Goal: Information Seeking & Learning: Learn about a topic

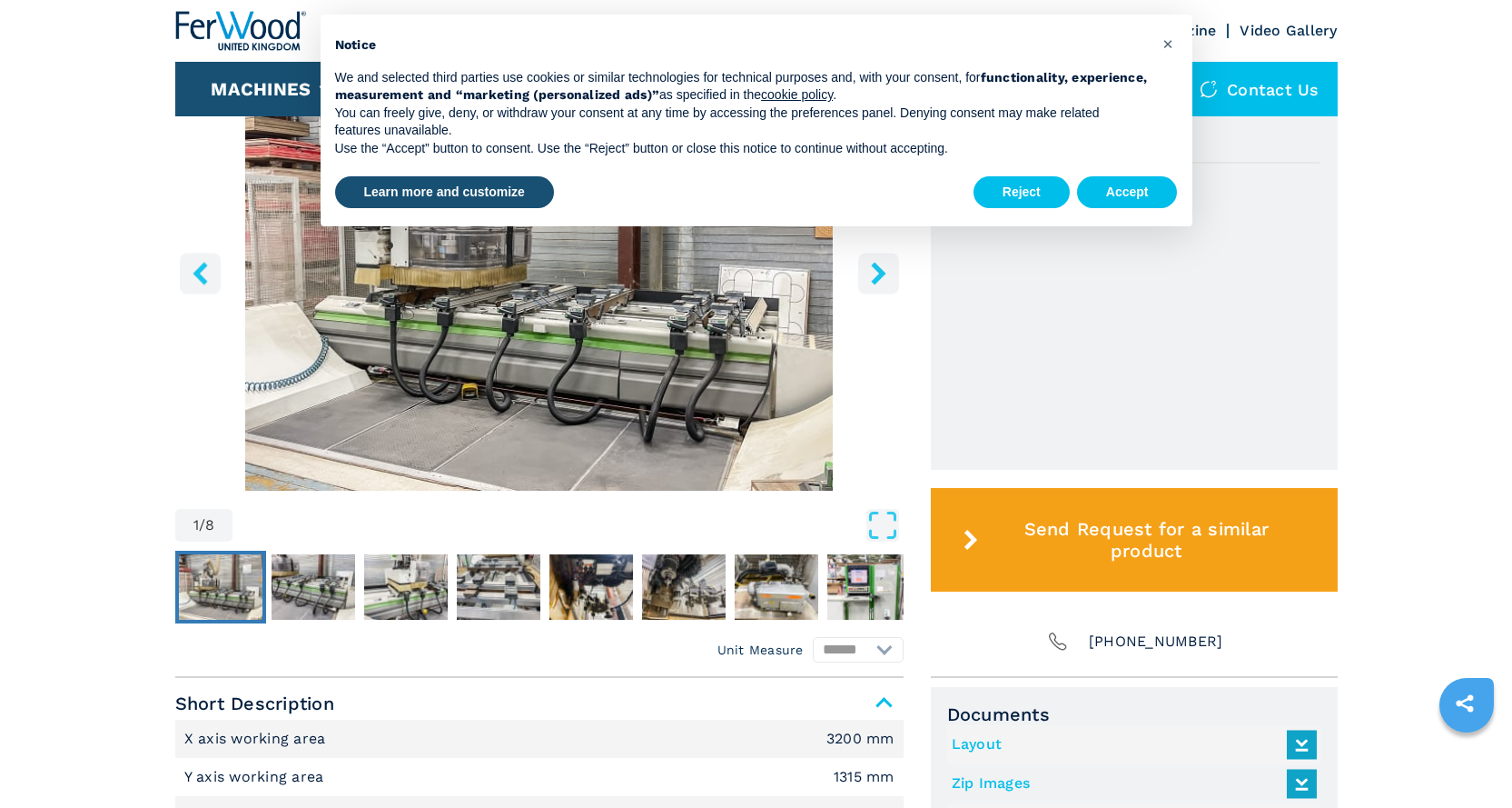
scroll to position [545, 0]
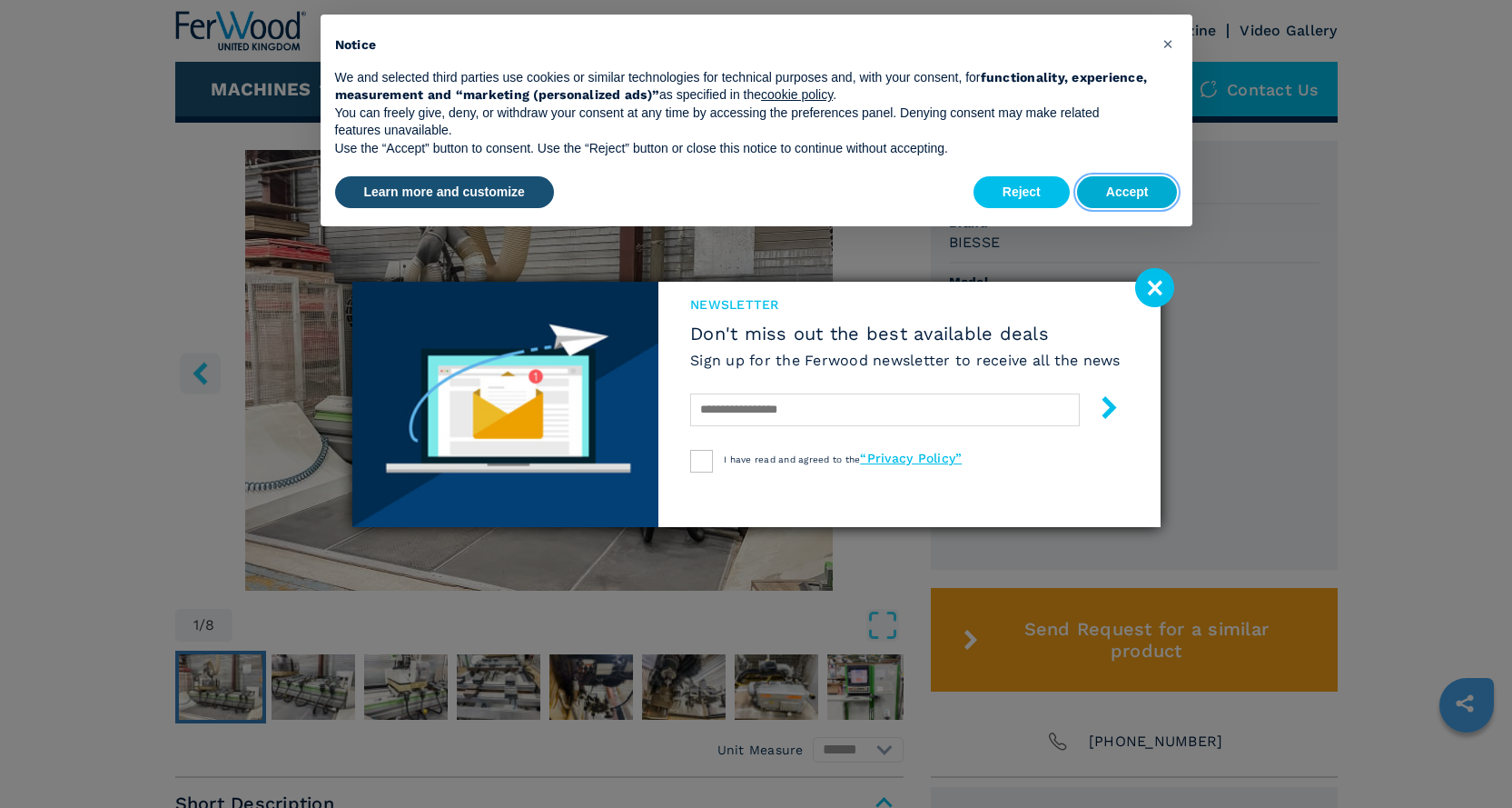
click at [1137, 192] on button "Accept" at bounding box center [1127, 193] width 101 height 33
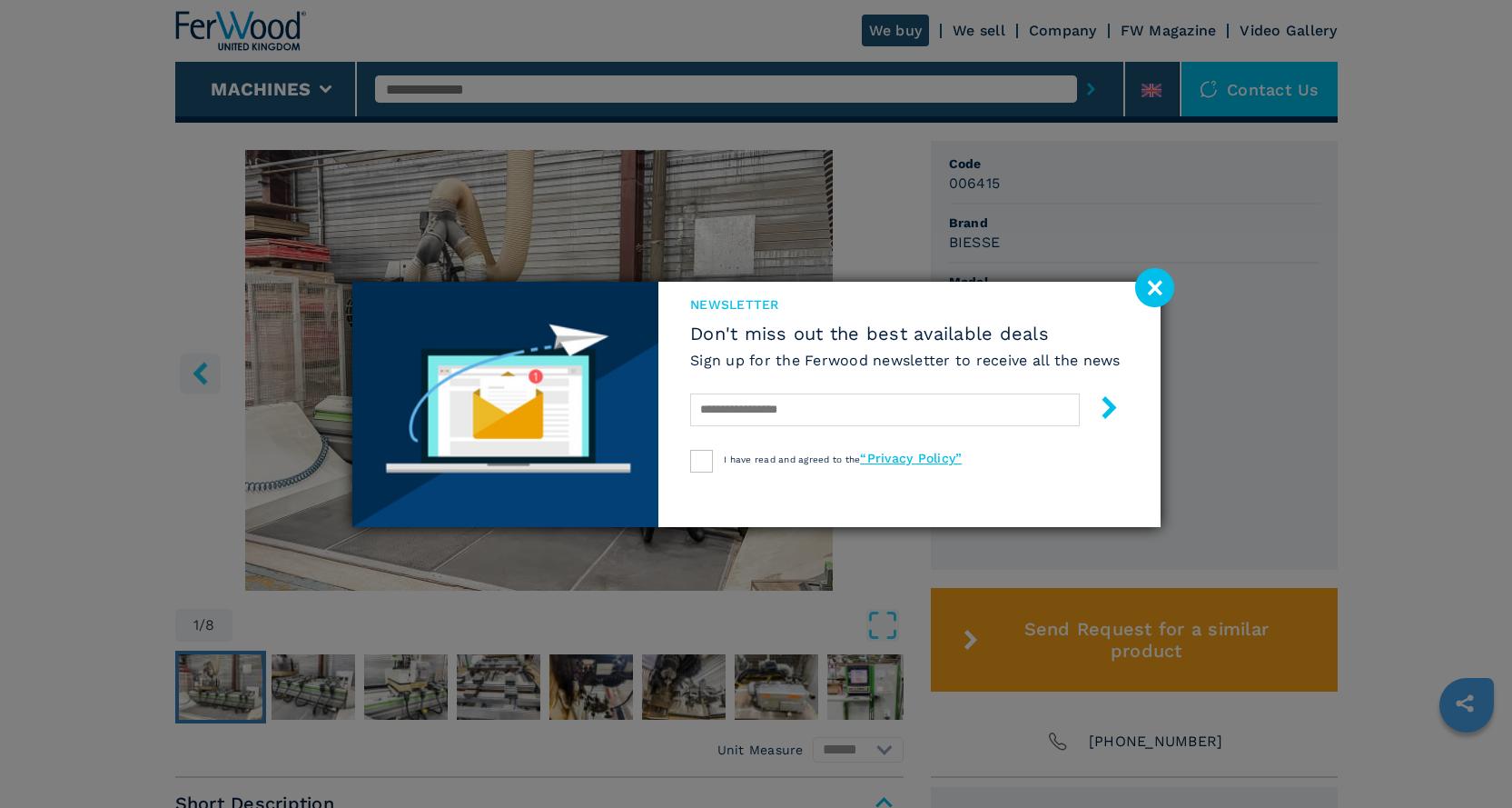
click at [1150, 292] on image at bounding box center [1155, 287] width 39 height 39
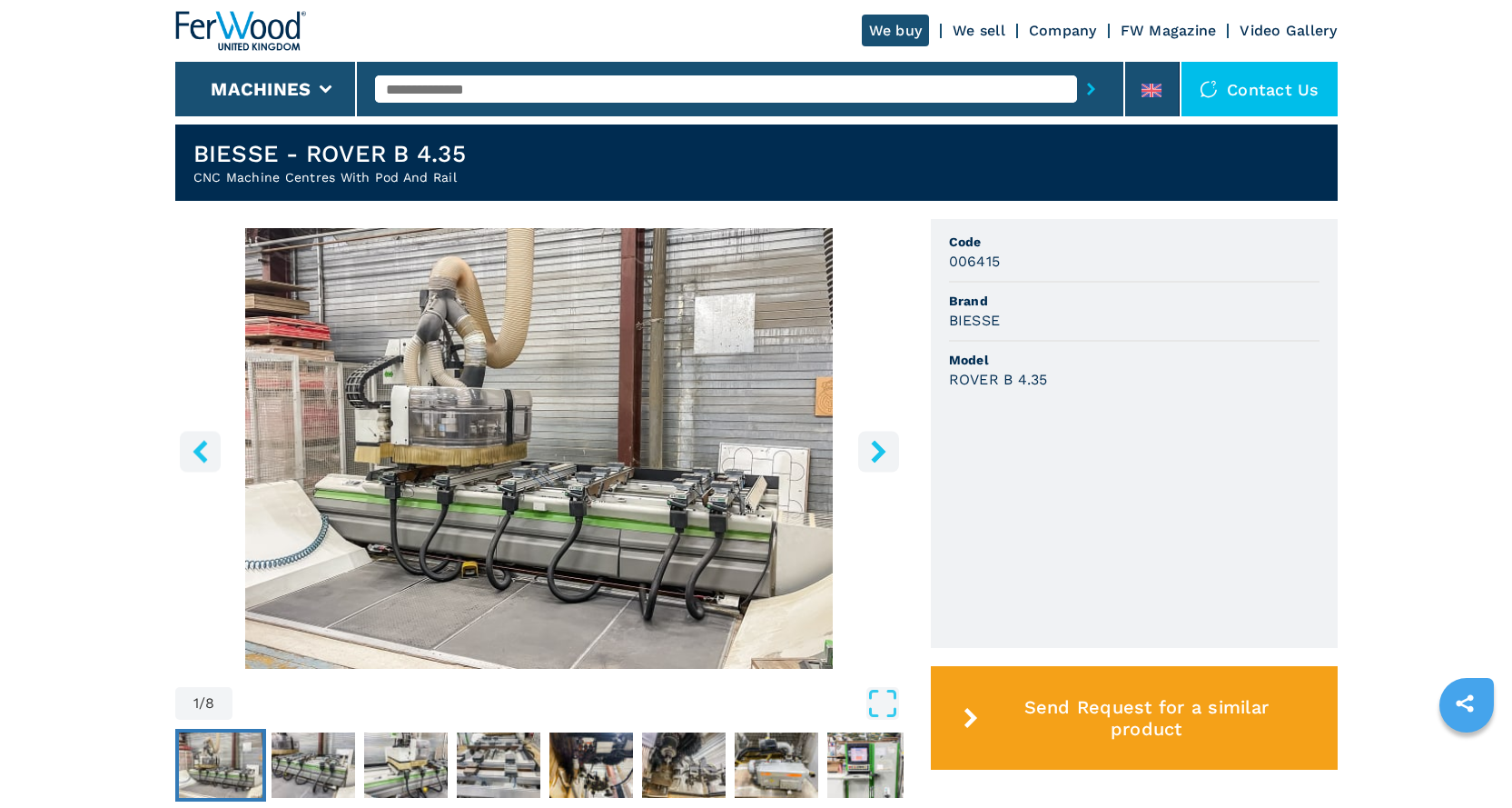
scroll to position [509, 0]
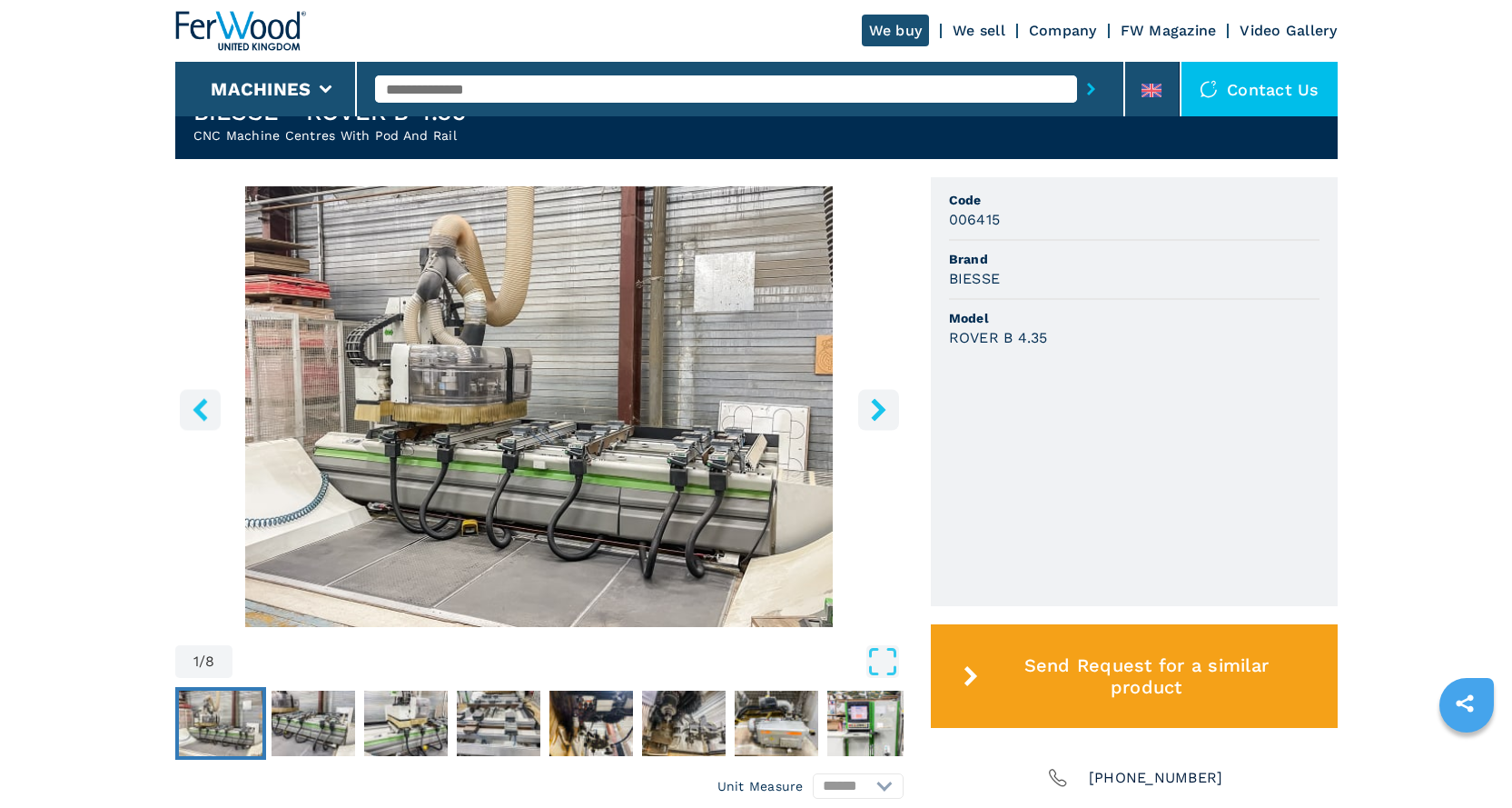
click at [392, 446] on img "Go to Slide 1" at bounding box center [539, 405] width 728 height 440
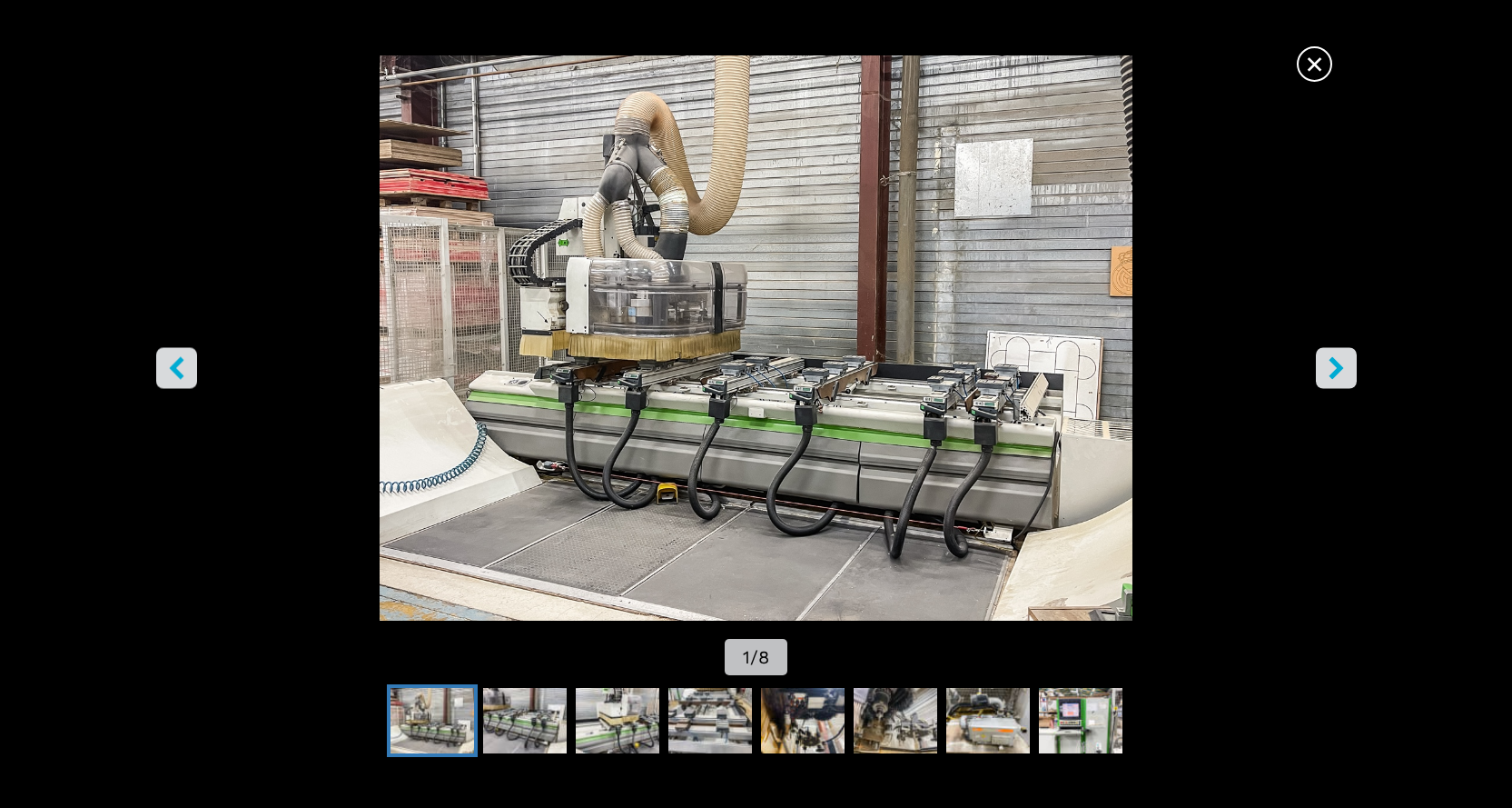
click at [973, 394] on img "Go to Slide 1" at bounding box center [756, 338] width 1361 height 565
click at [1351, 365] on button "right-button" at bounding box center [1336, 368] width 41 height 41
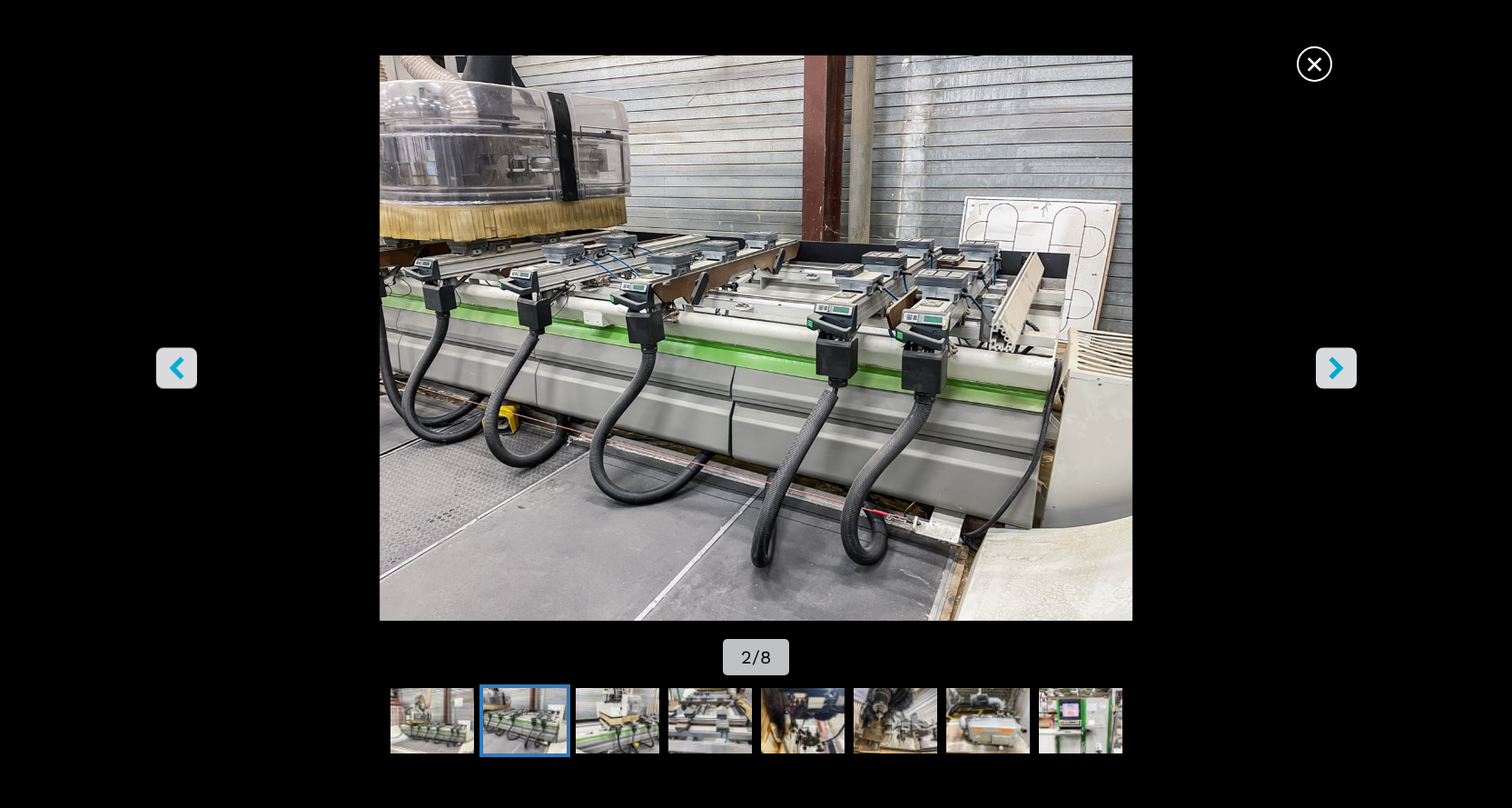
click at [1351, 365] on button "right-button" at bounding box center [1336, 368] width 41 height 41
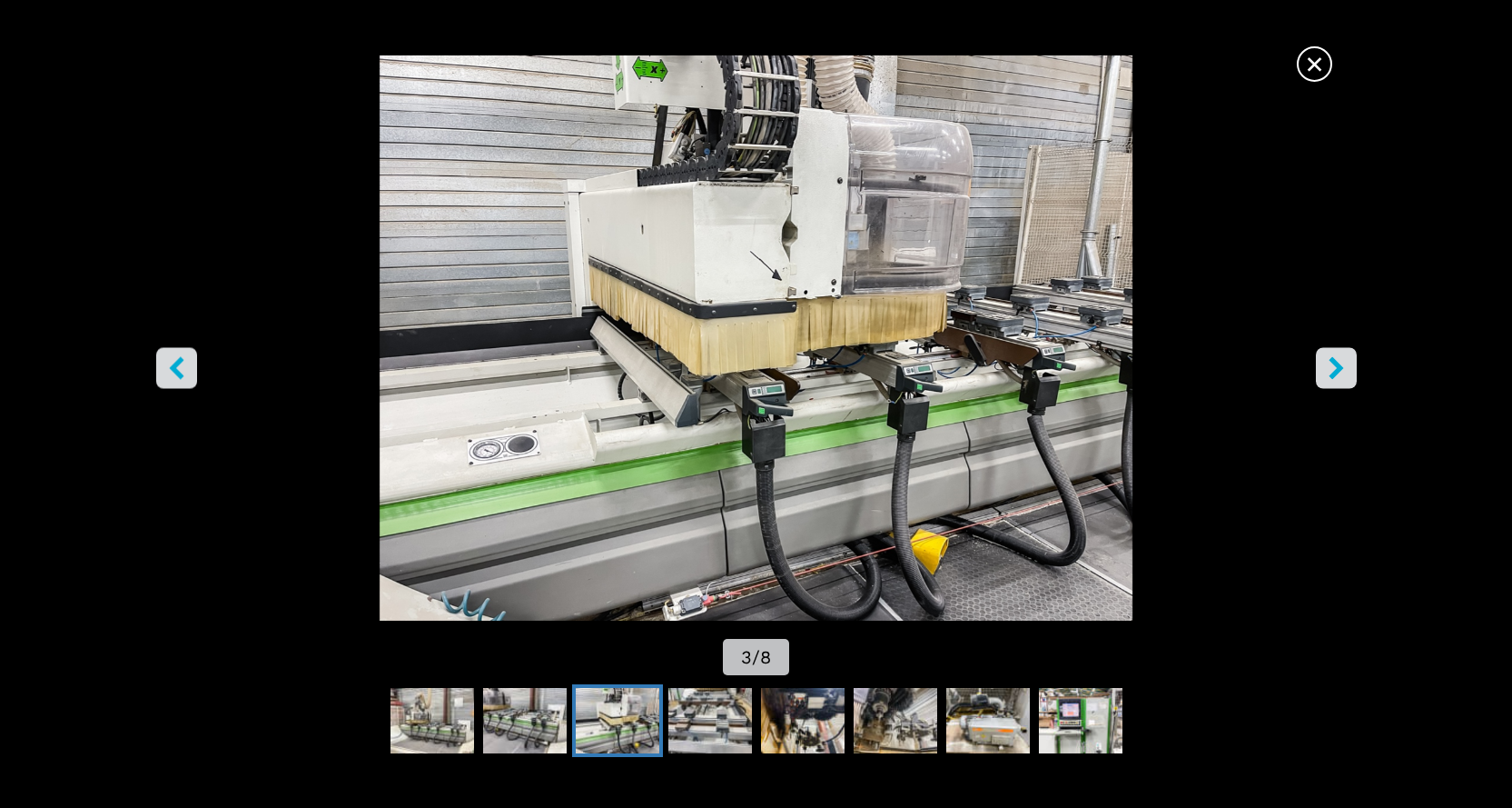
click at [1351, 365] on button "right-button" at bounding box center [1336, 368] width 41 height 41
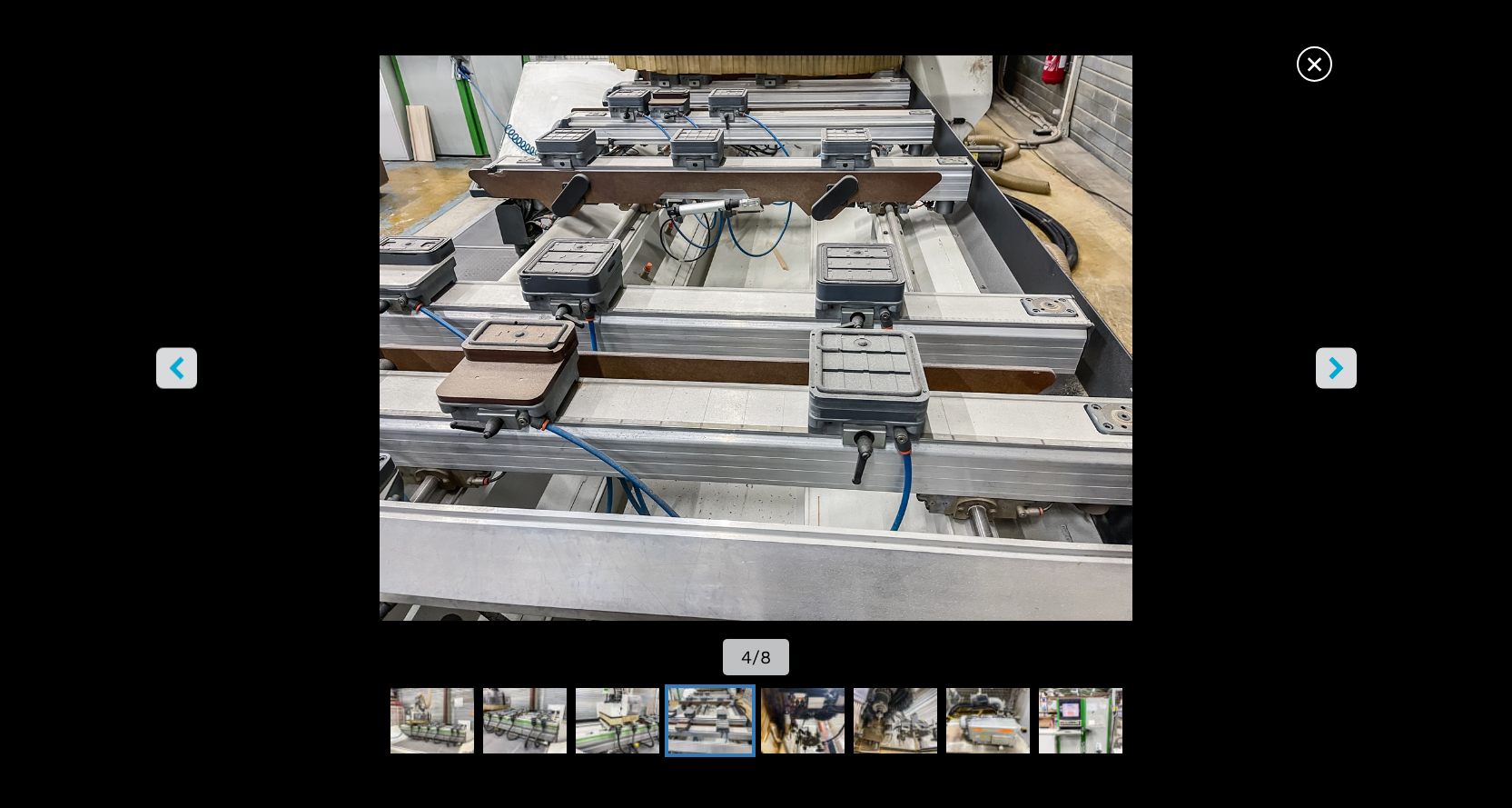
click at [1351, 365] on button "right-button" at bounding box center [1336, 368] width 41 height 41
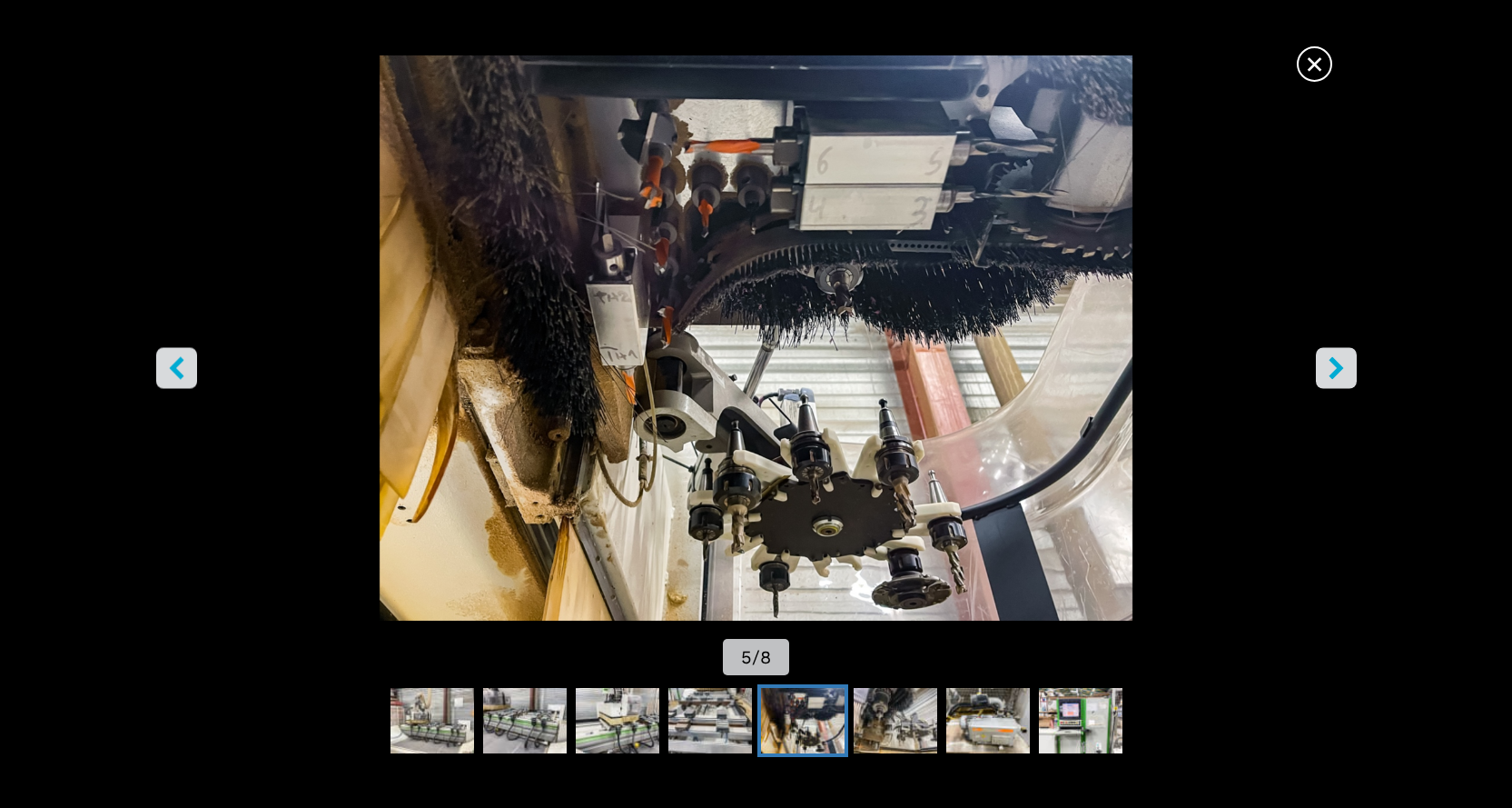
click at [1351, 365] on button "right-button" at bounding box center [1336, 368] width 41 height 41
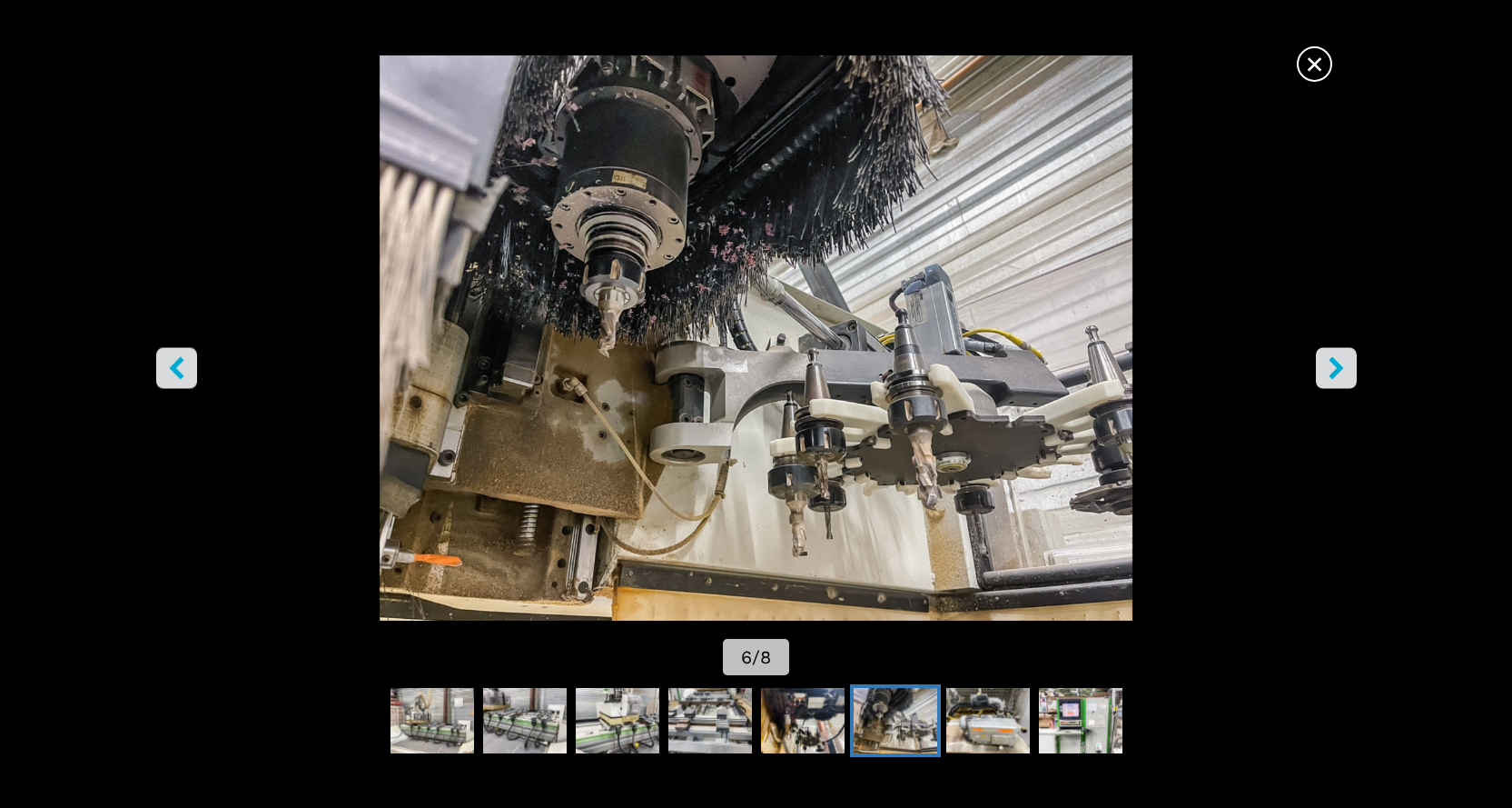
click at [1351, 365] on button "right-button" at bounding box center [1336, 368] width 41 height 41
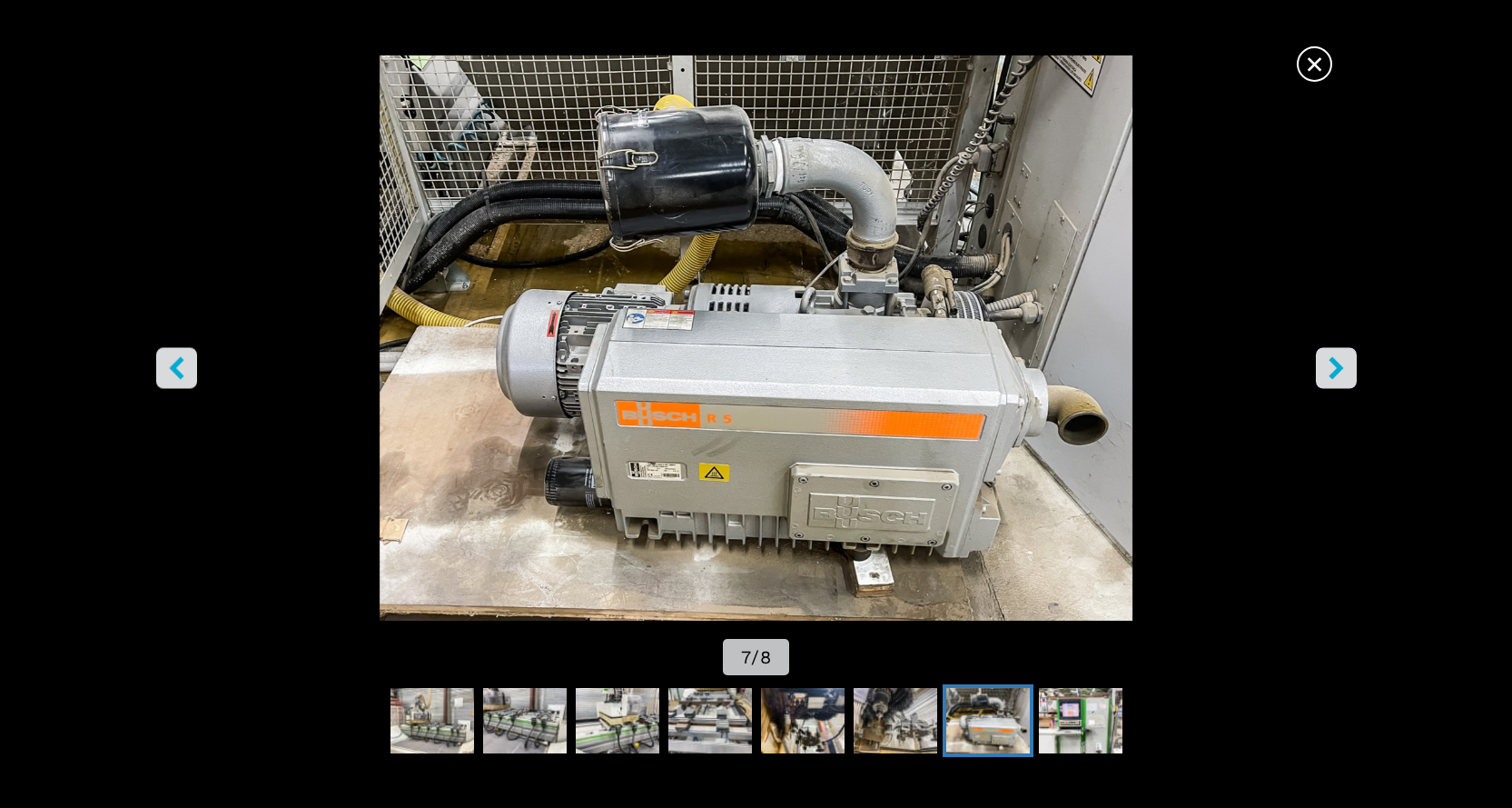
click at [1351, 365] on button "right-button" at bounding box center [1336, 368] width 41 height 41
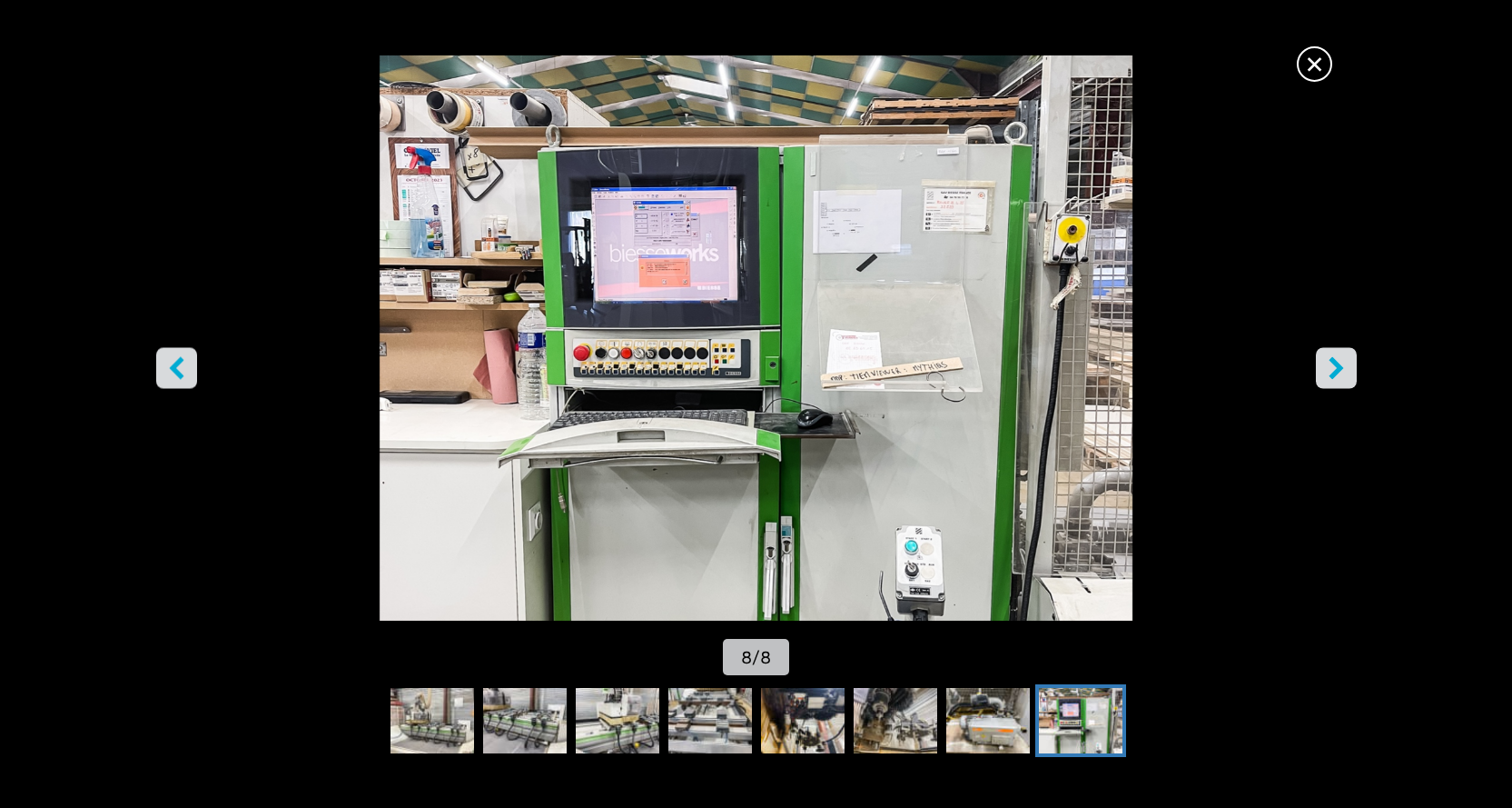
click at [1351, 365] on button "right-button" at bounding box center [1336, 368] width 41 height 41
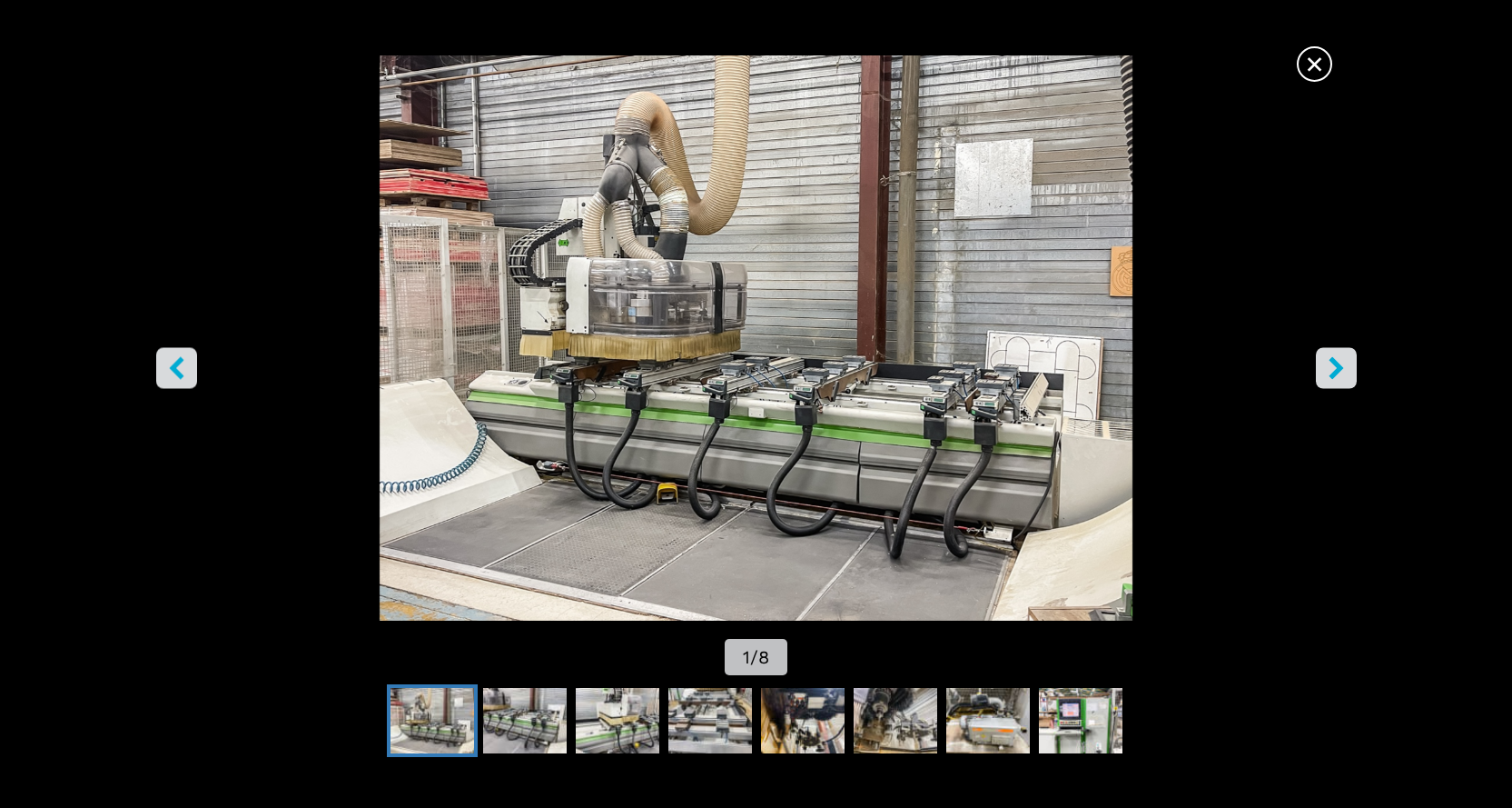
click at [1351, 365] on button "right-button" at bounding box center [1336, 368] width 41 height 41
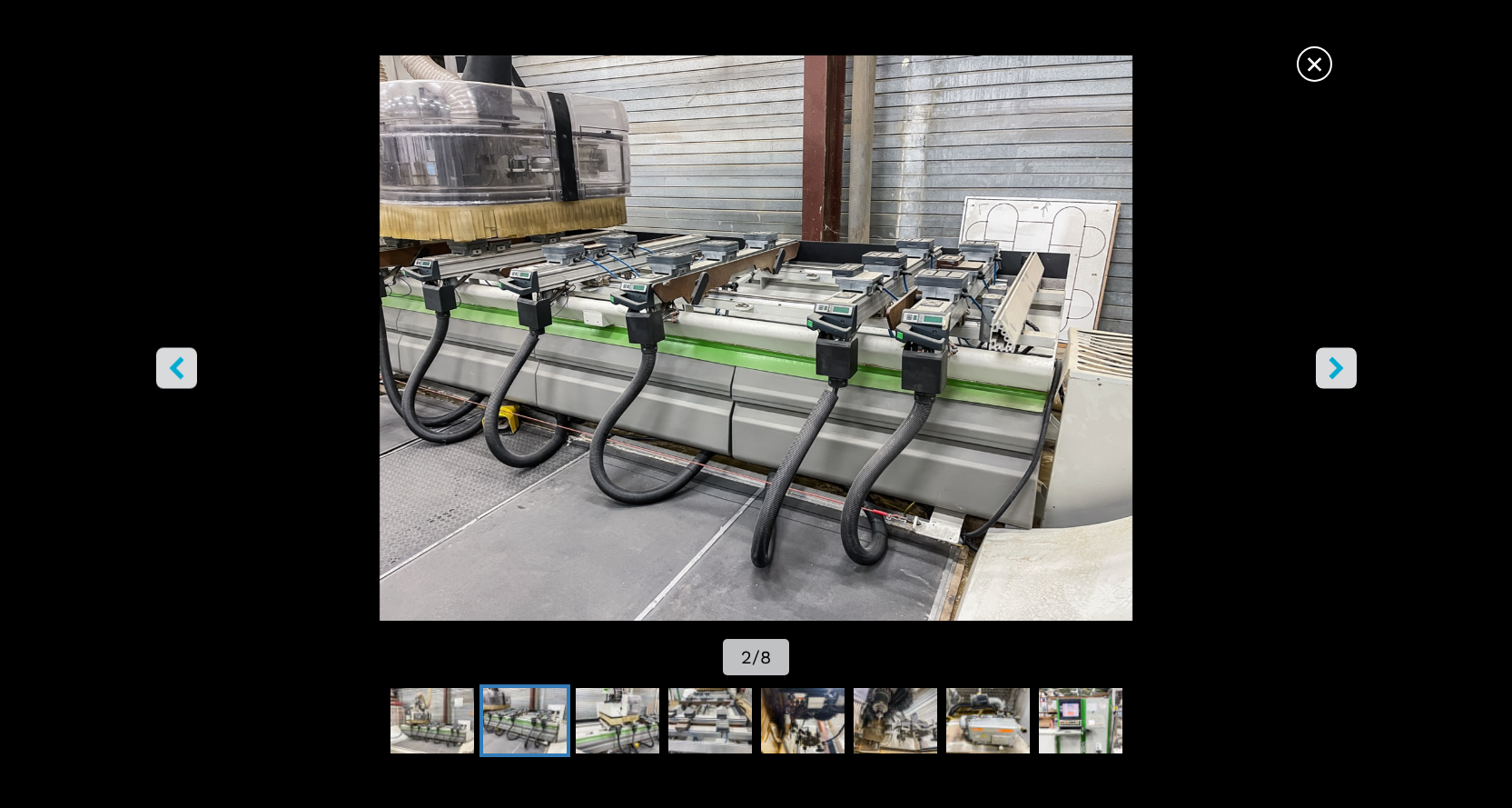
scroll to position [145, 0]
click at [1323, 72] on span "×" at bounding box center [1315, 60] width 32 height 32
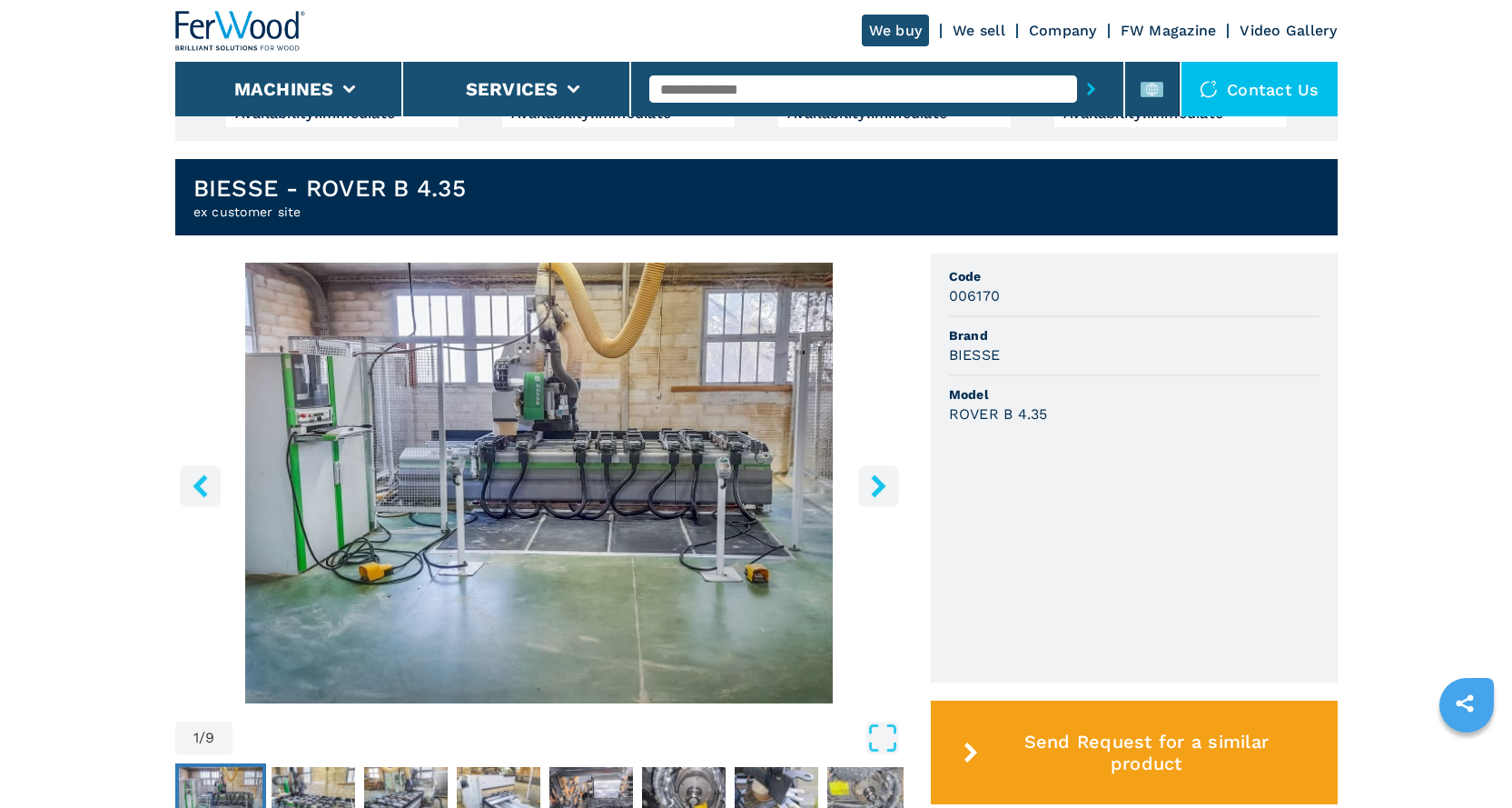
scroll to position [454, 0]
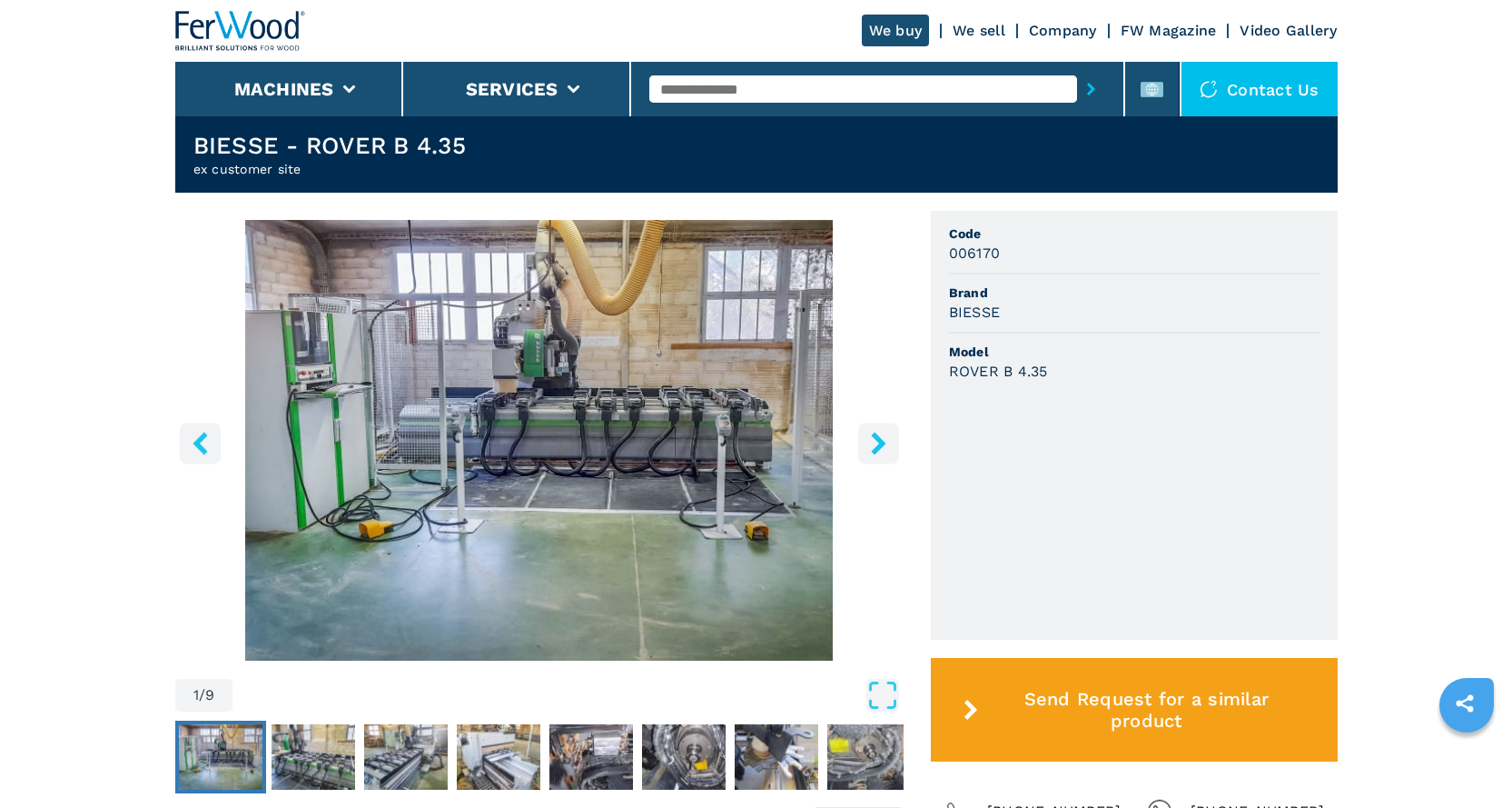
click at [879, 440] on icon "right-button" at bounding box center [877, 442] width 15 height 22
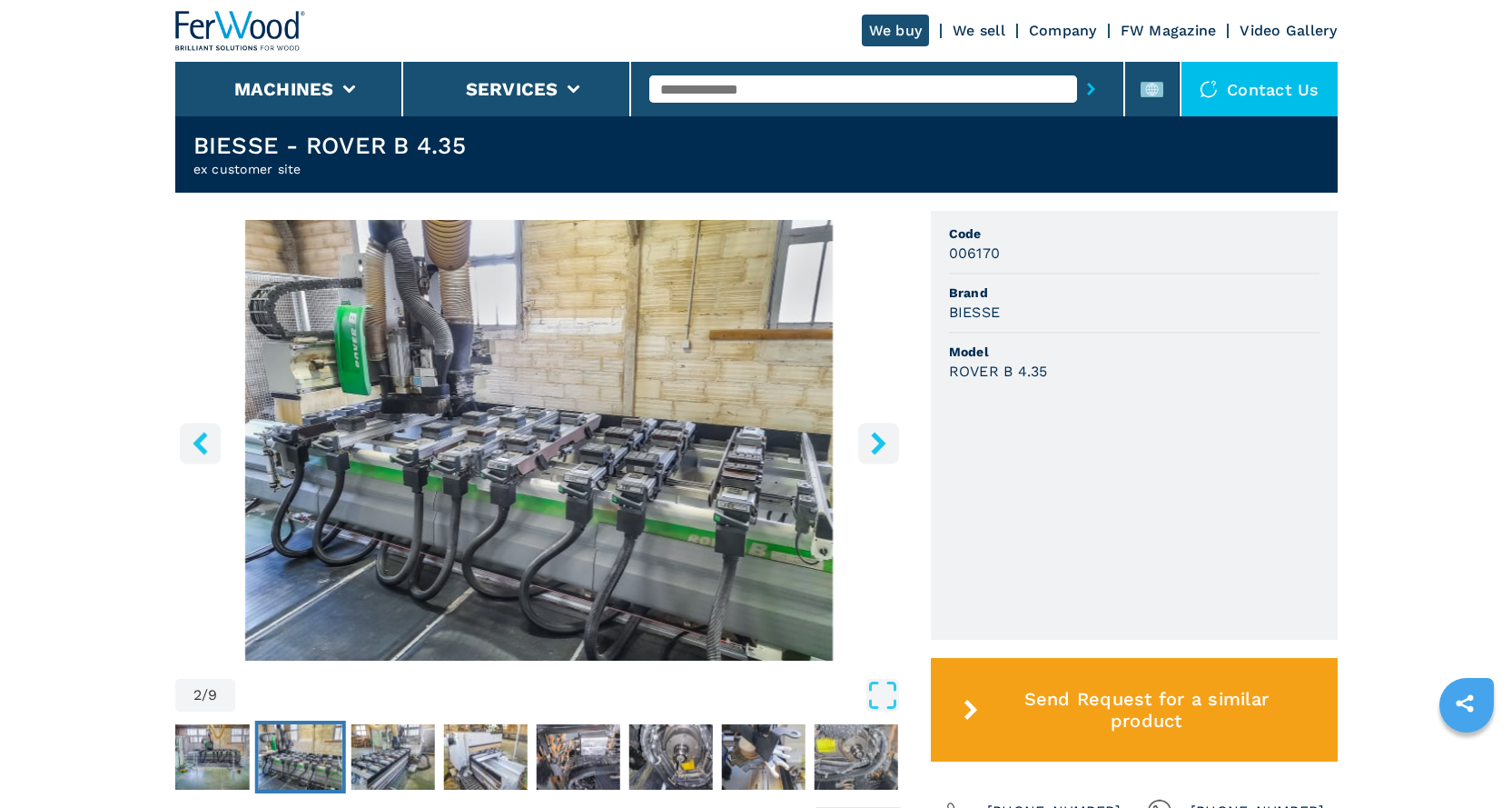
click at [879, 440] on icon "right-button" at bounding box center [877, 442] width 15 height 22
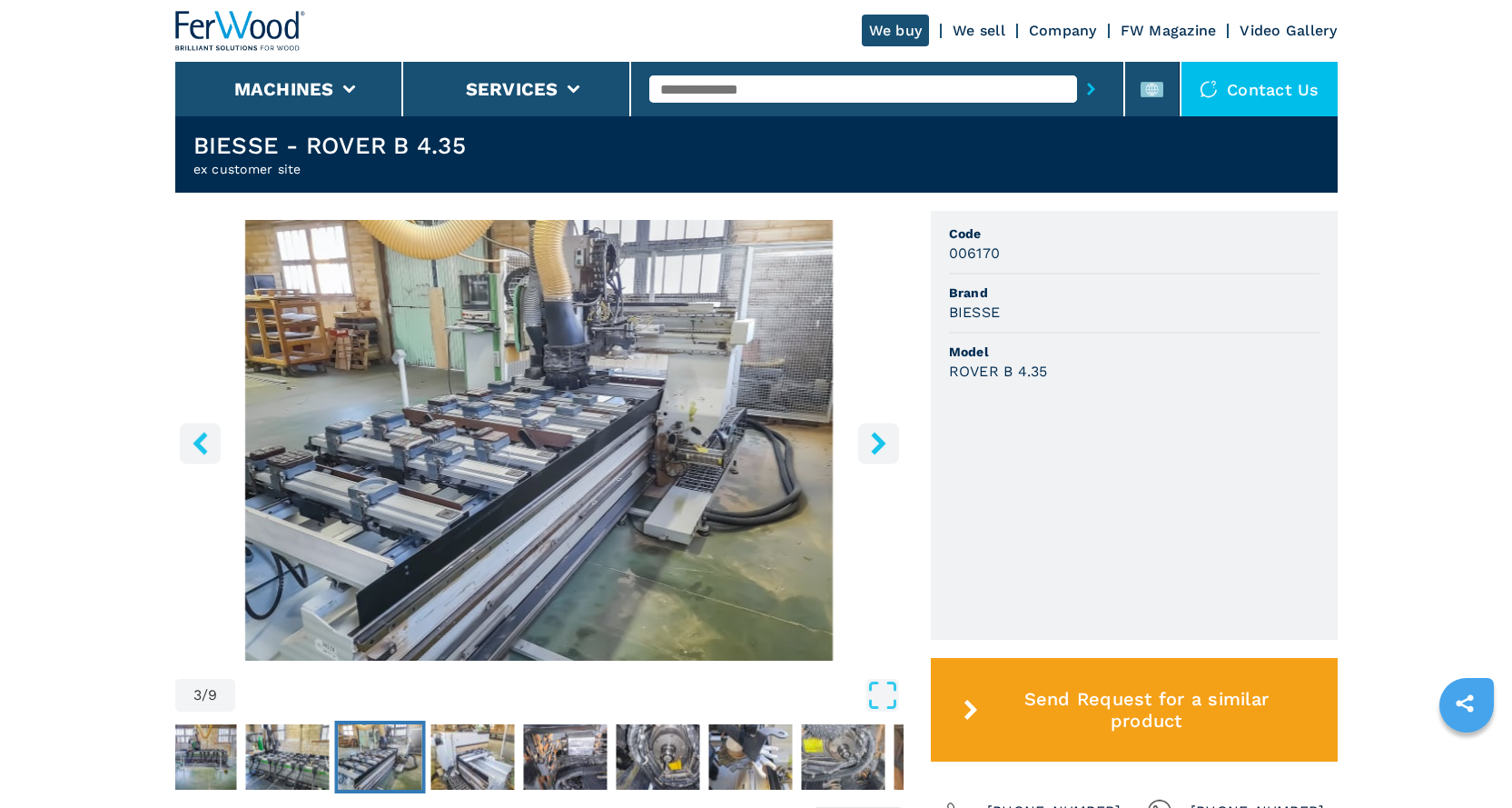
click at [879, 440] on icon "right-button" at bounding box center [877, 442] width 15 height 22
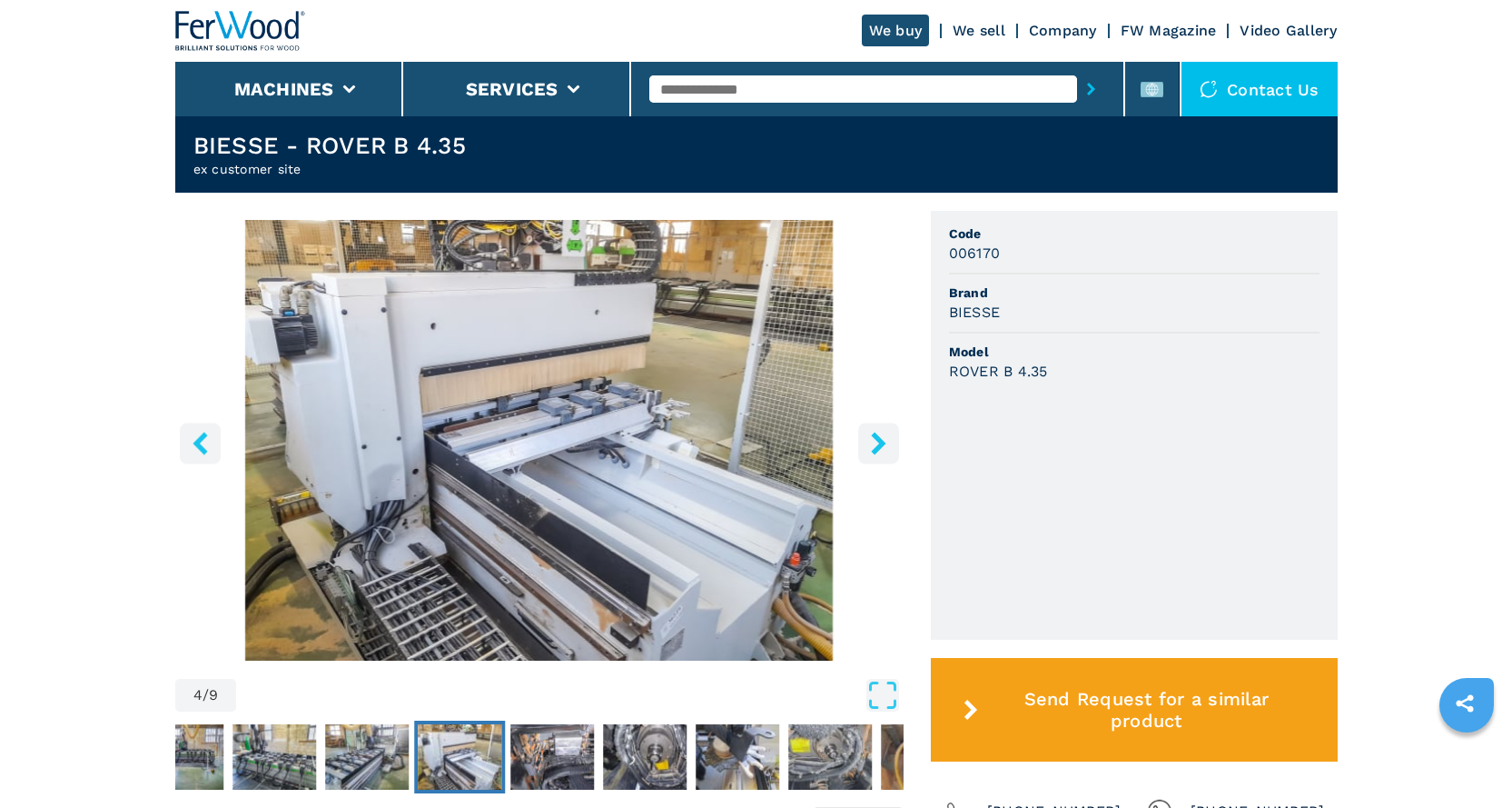
click at [879, 440] on icon "right-button" at bounding box center [877, 442] width 15 height 22
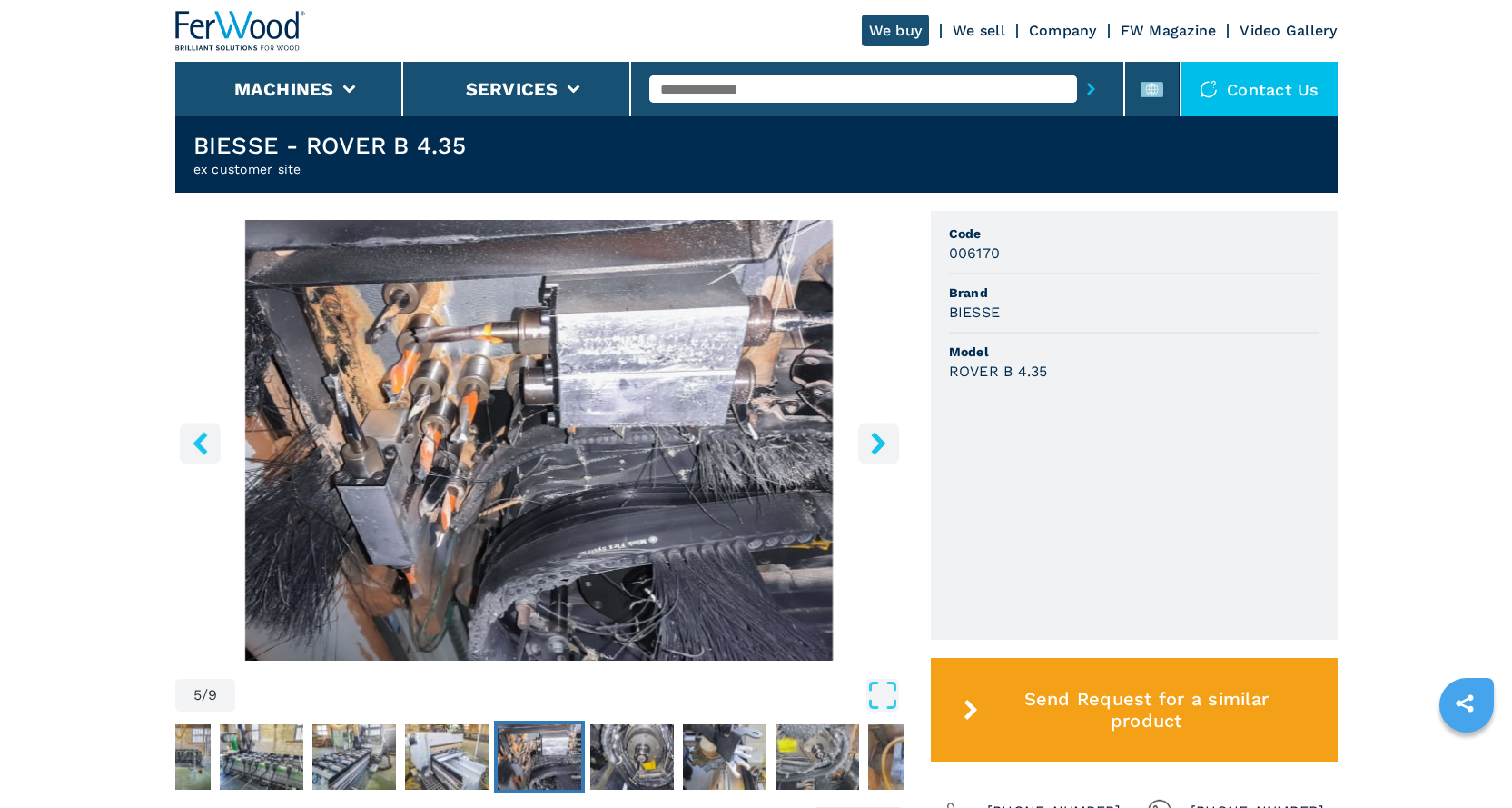
click at [879, 440] on icon "right-button" at bounding box center [877, 442] width 15 height 22
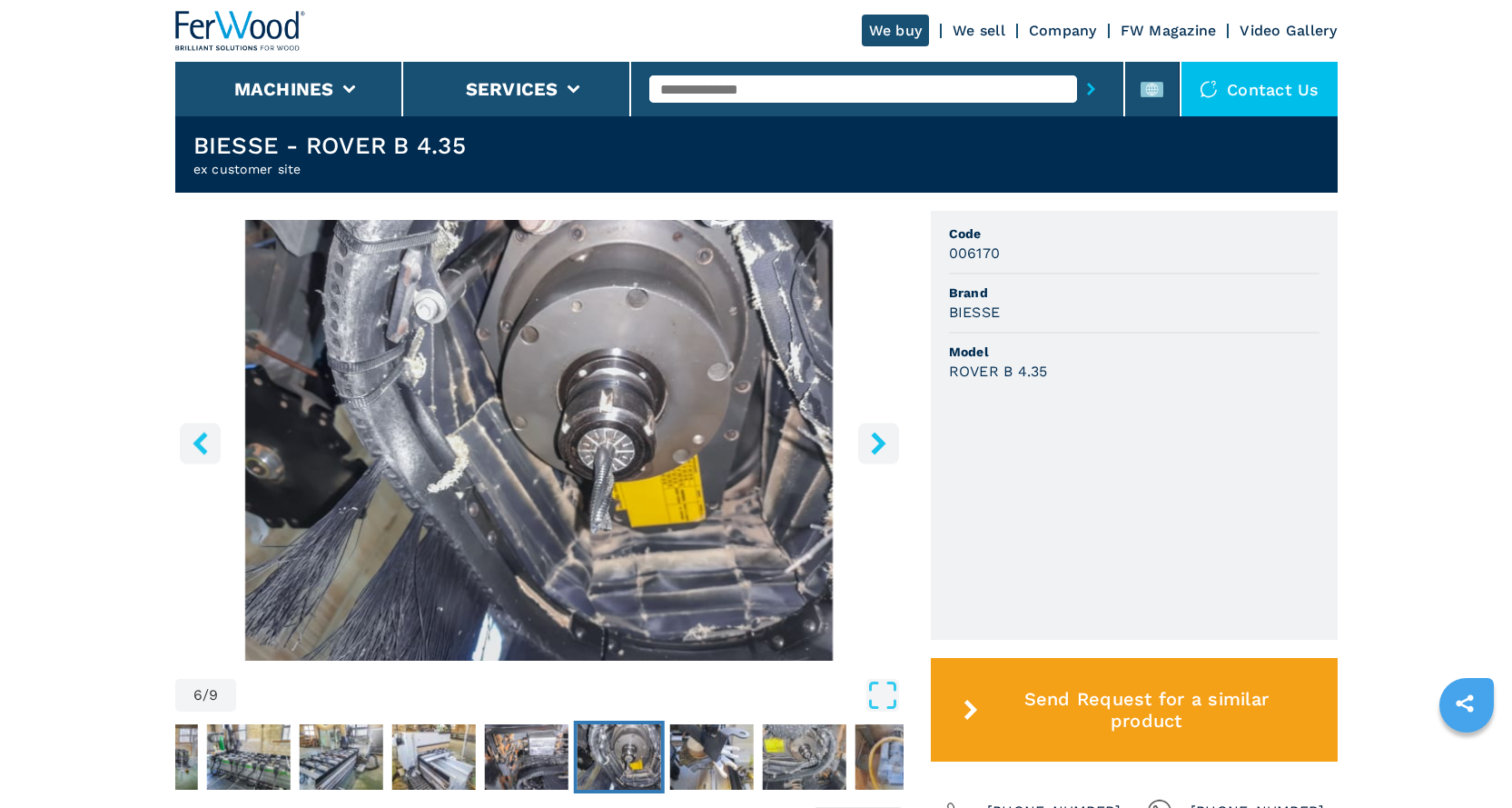
click at [879, 440] on icon "right-button" at bounding box center [877, 442] width 15 height 22
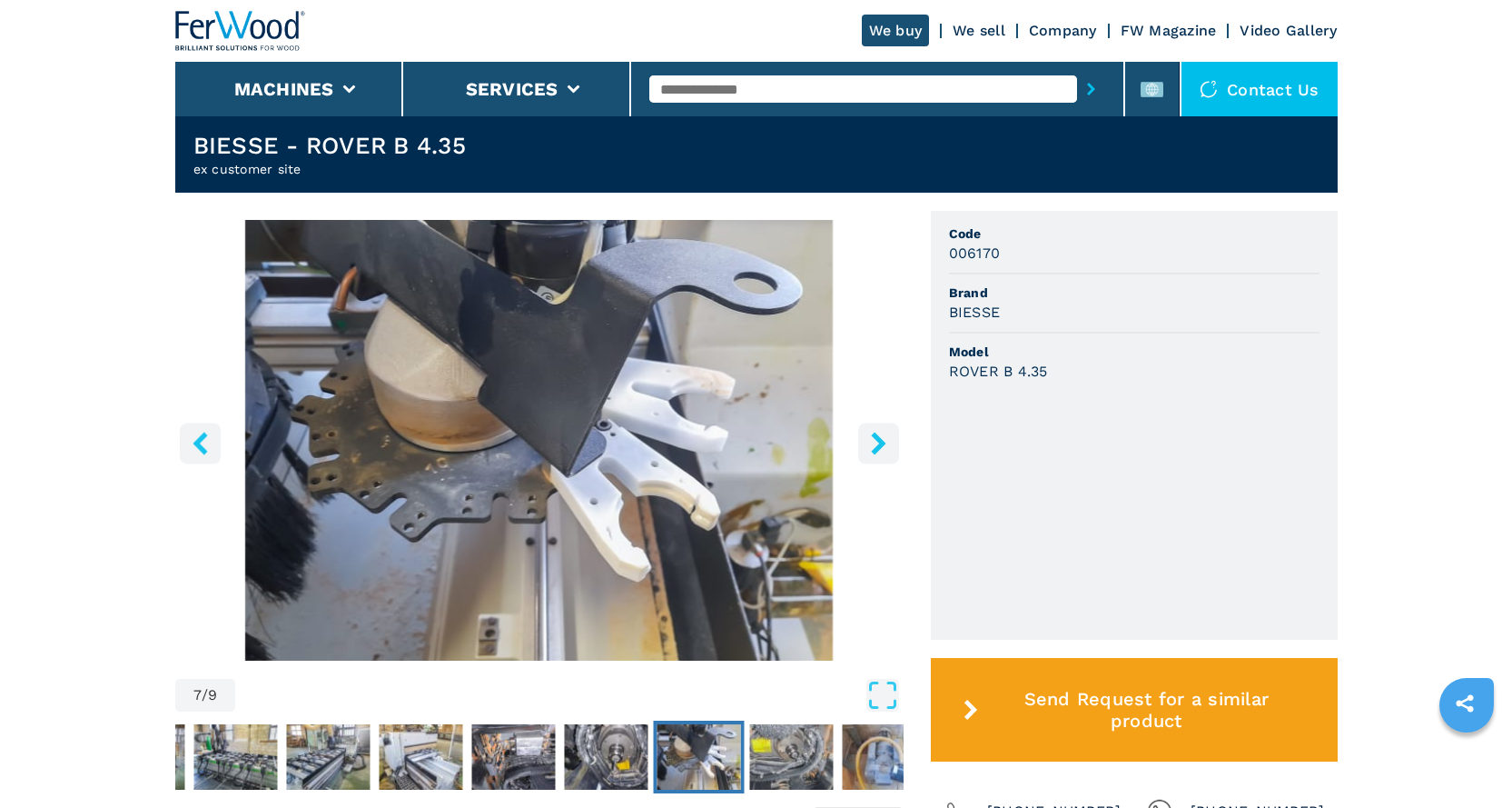
click at [879, 440] on icon "right-button" at bounding box center [877, 442] width 15 height 22
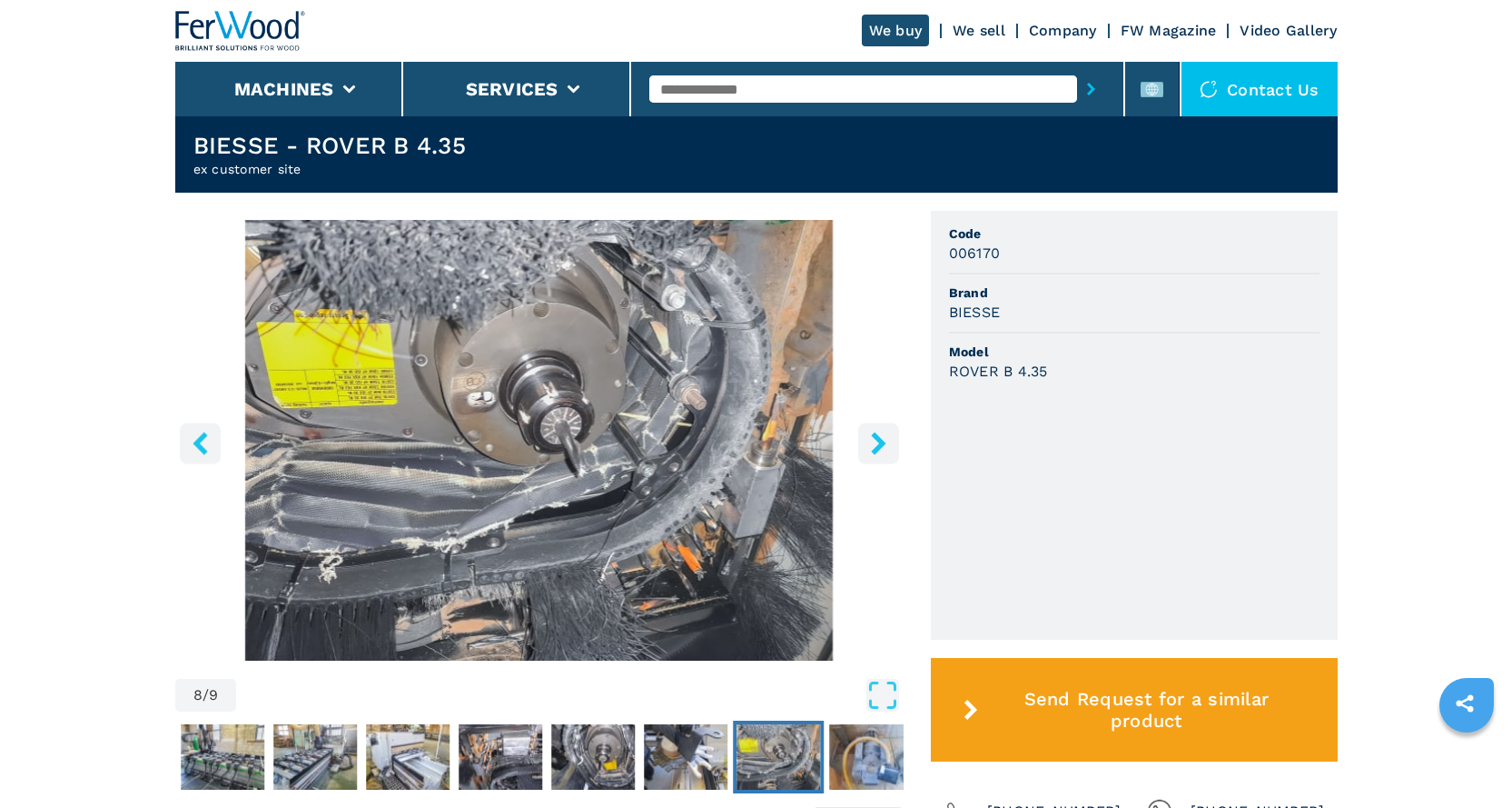
click at [879, 440] on icon "right-button" at bounding box center [877, 442] width 15 height 22
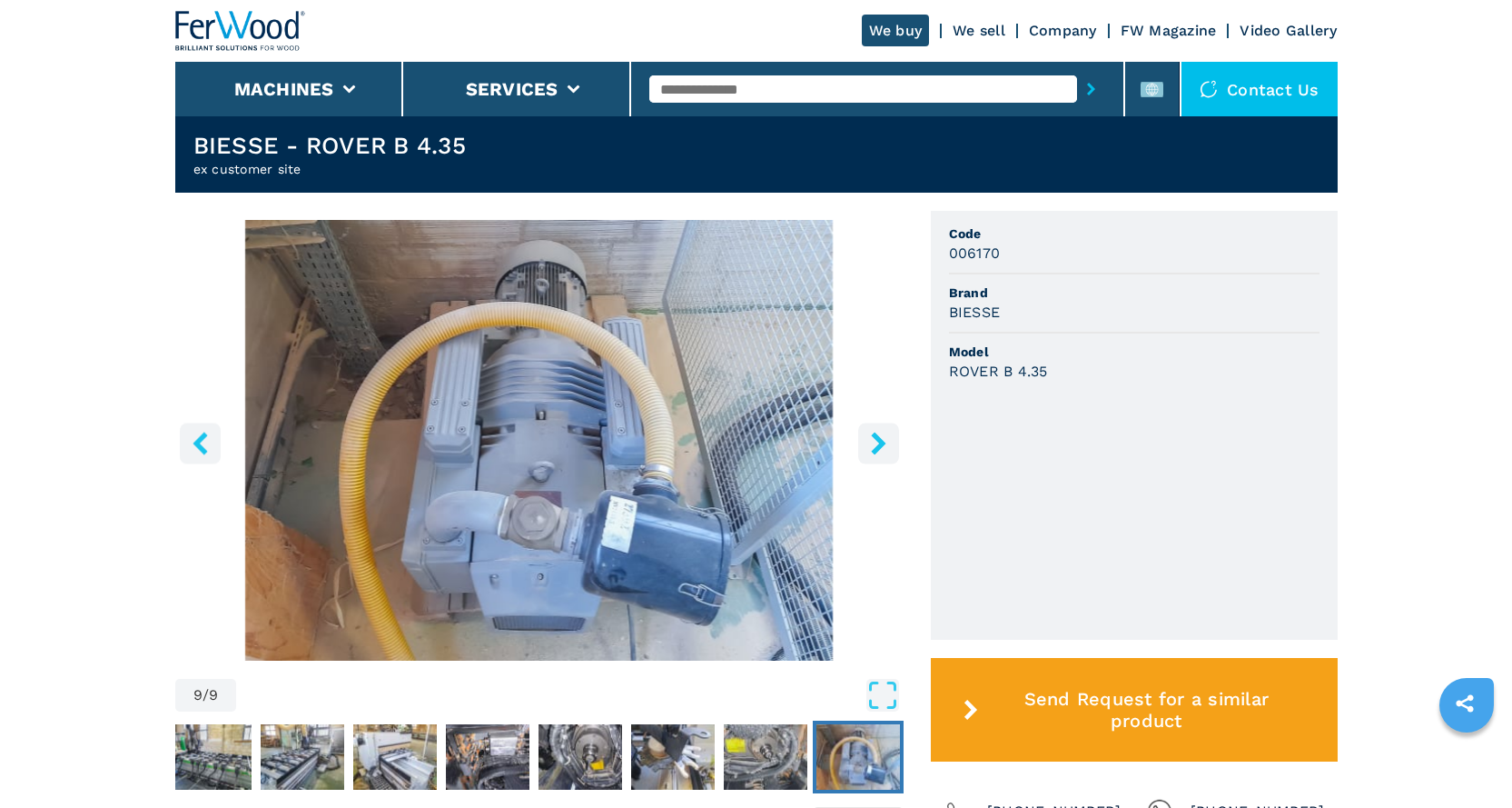
click at [879, 440] on icon "right-button" at bounding box center [877, 442] width 15 height 22
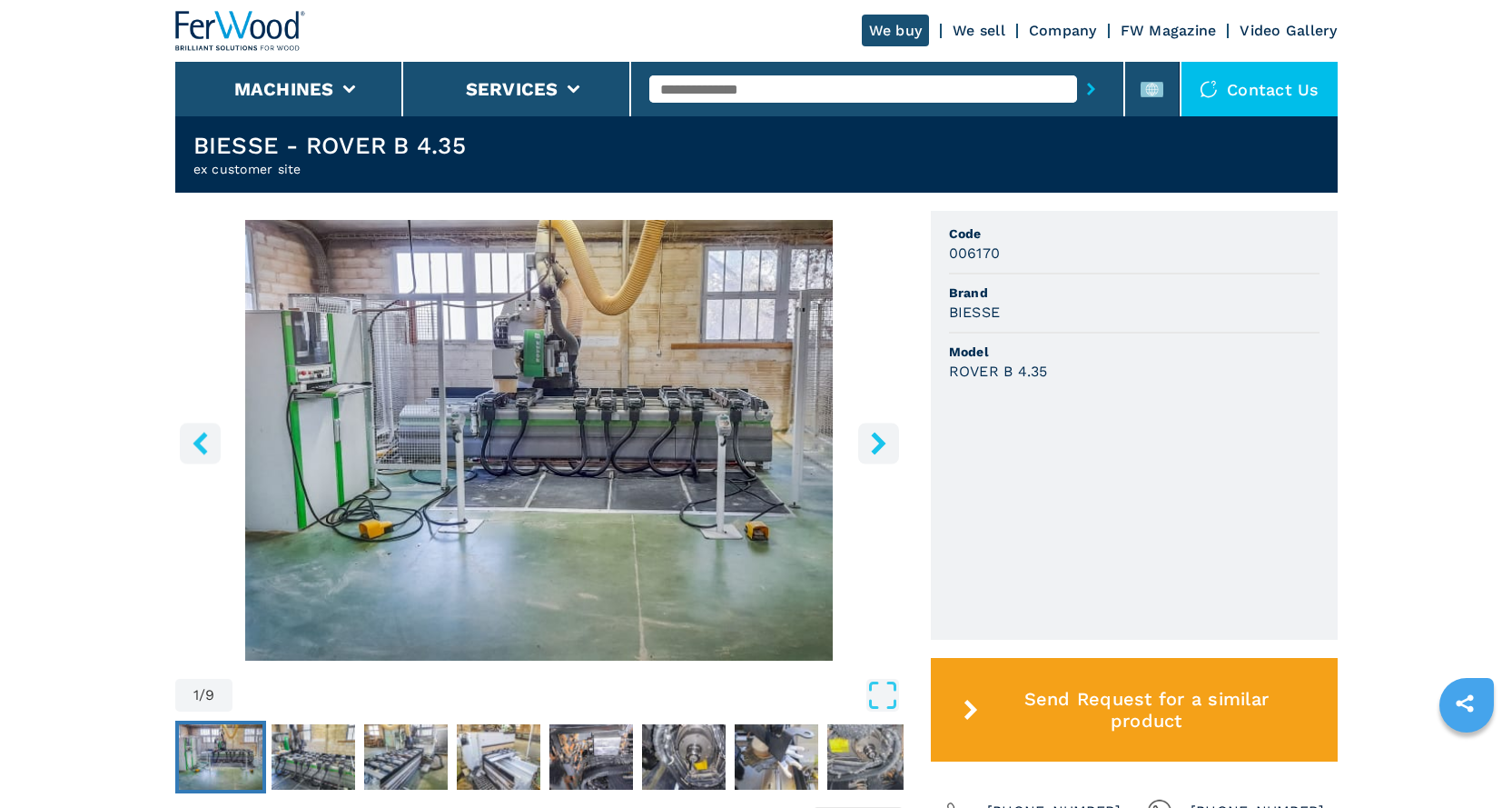
click at [879, 440] on icon "right-button" at bounding box center [877, 442] width 15 height 22
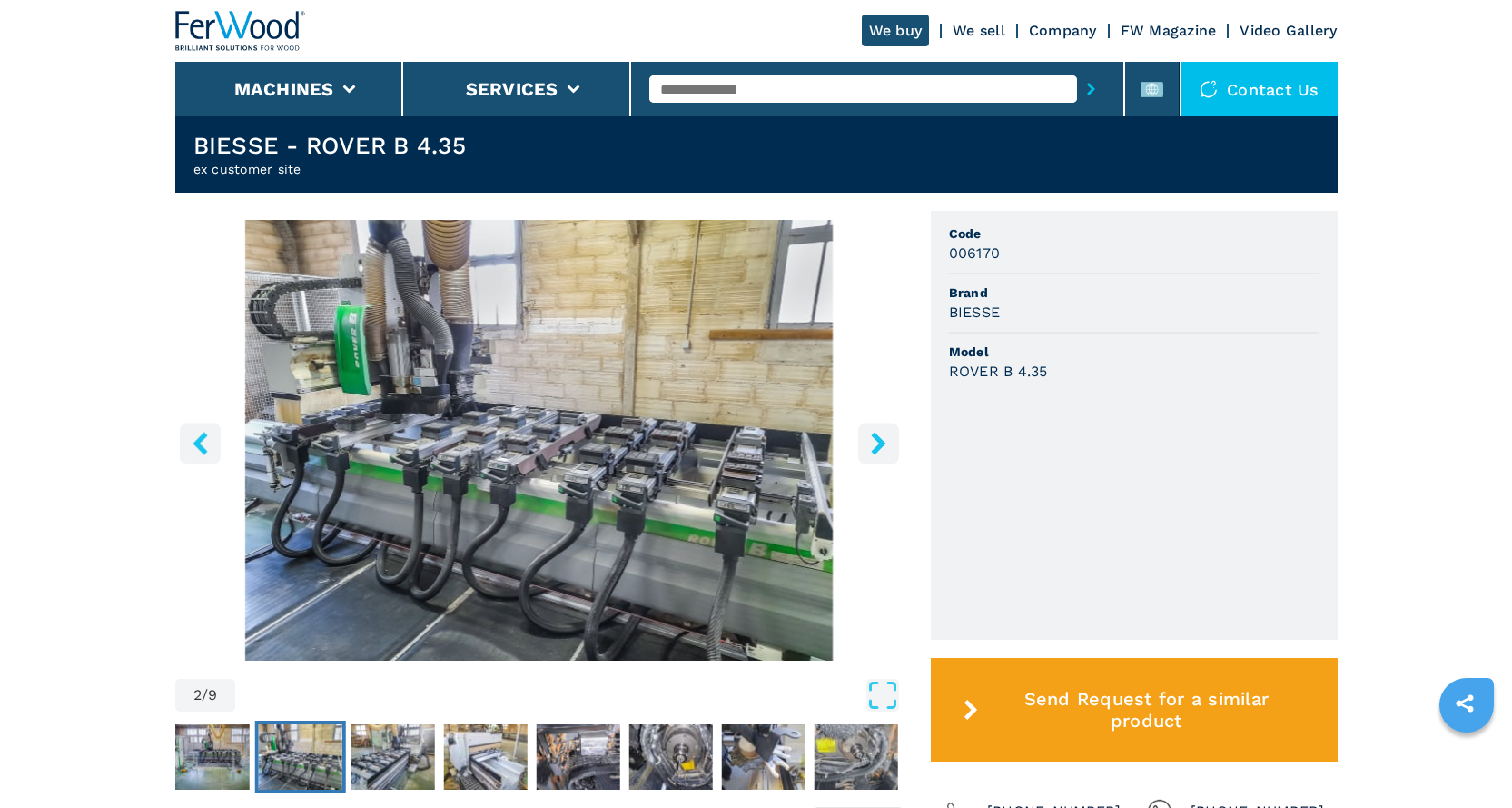
click at [707, 423] on img "Go to Slide 2" at bounding box center [539, 439] width 728 height 440
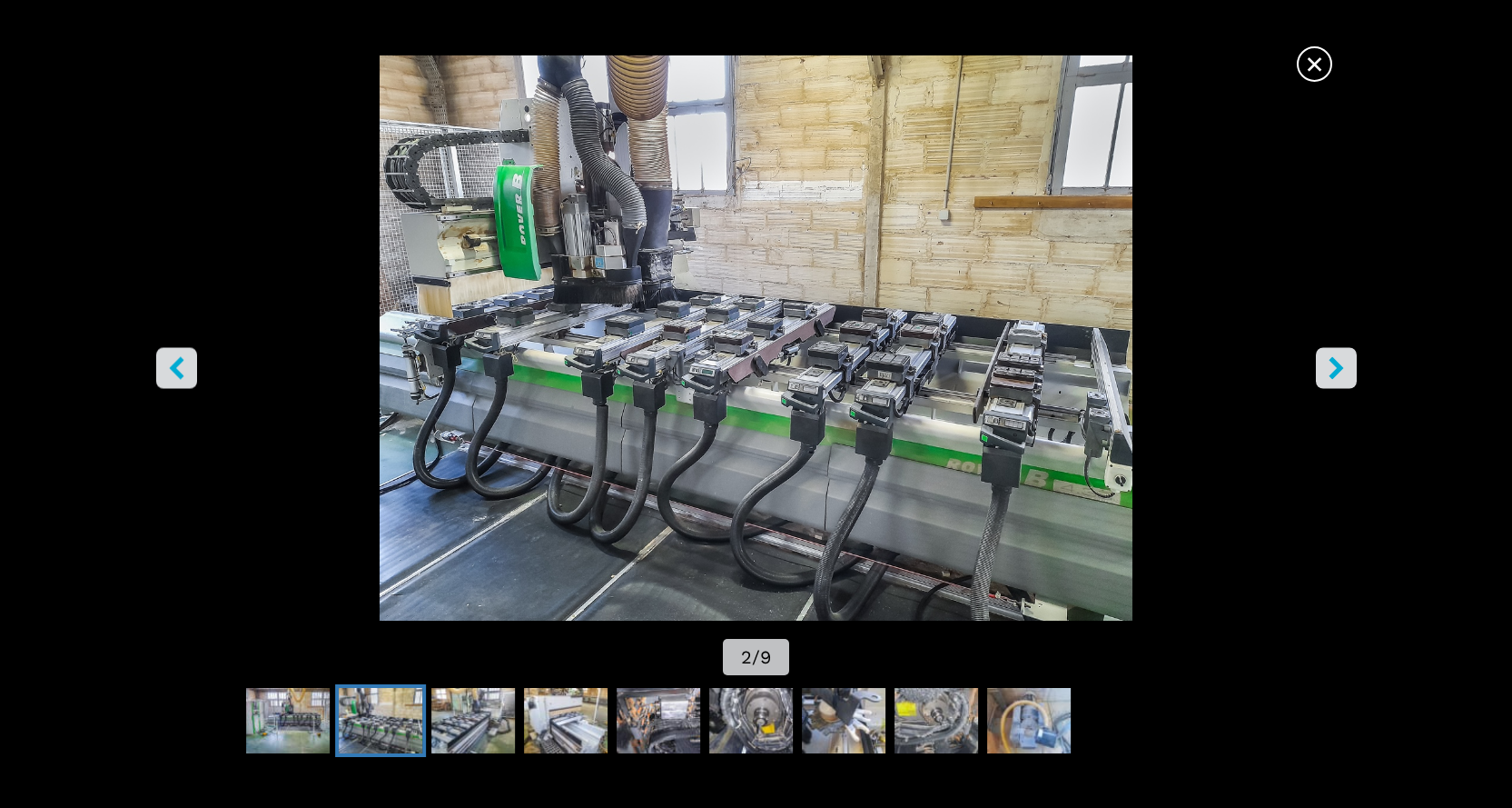
click at [706, 423] on div "Go to Slide 2" at bounding box center [756, 338] width 1512 height 565
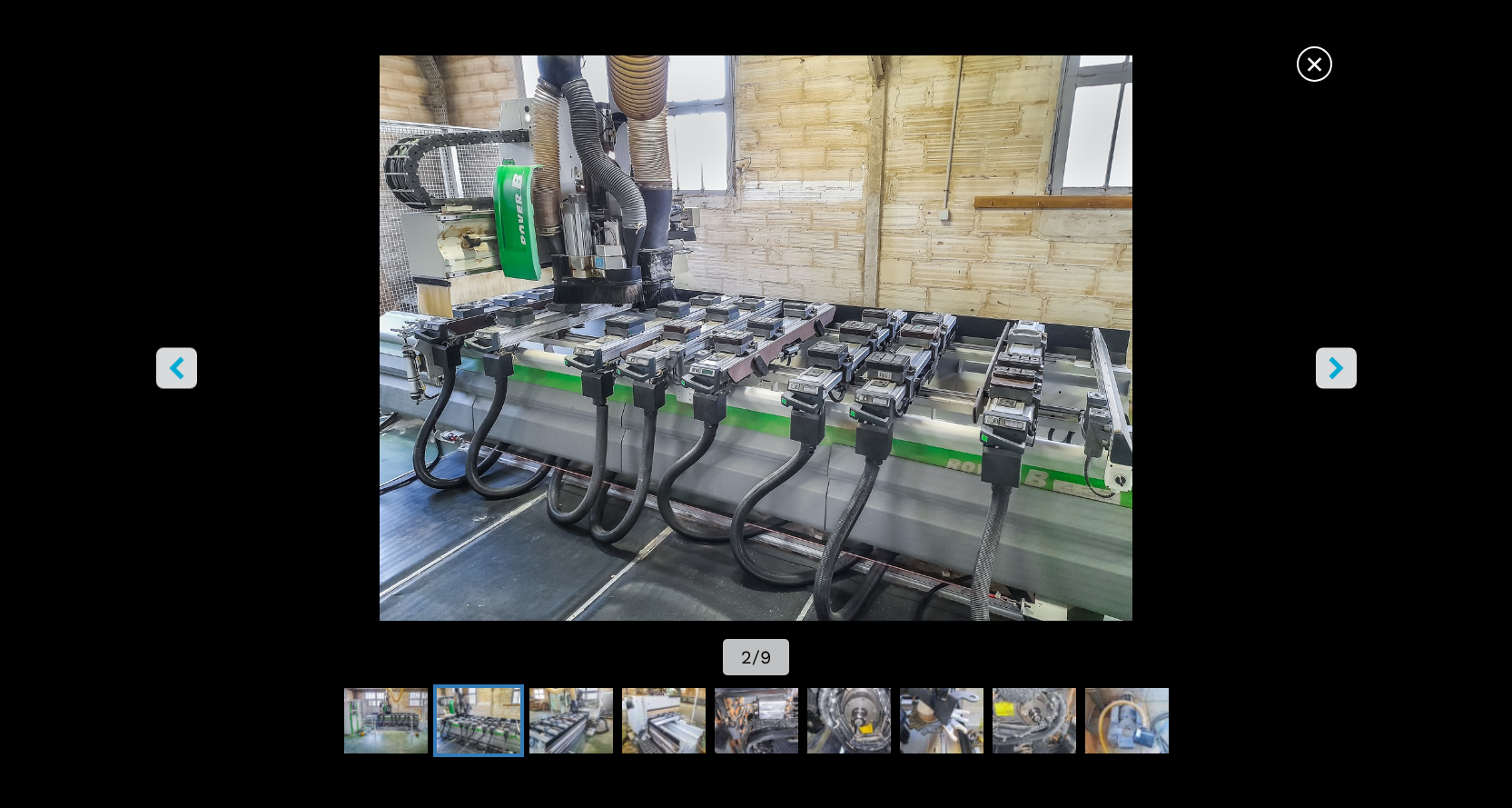
click at [1345, 364] on icon "right-button" at bounding box center [1336, 367] width 22 height 22
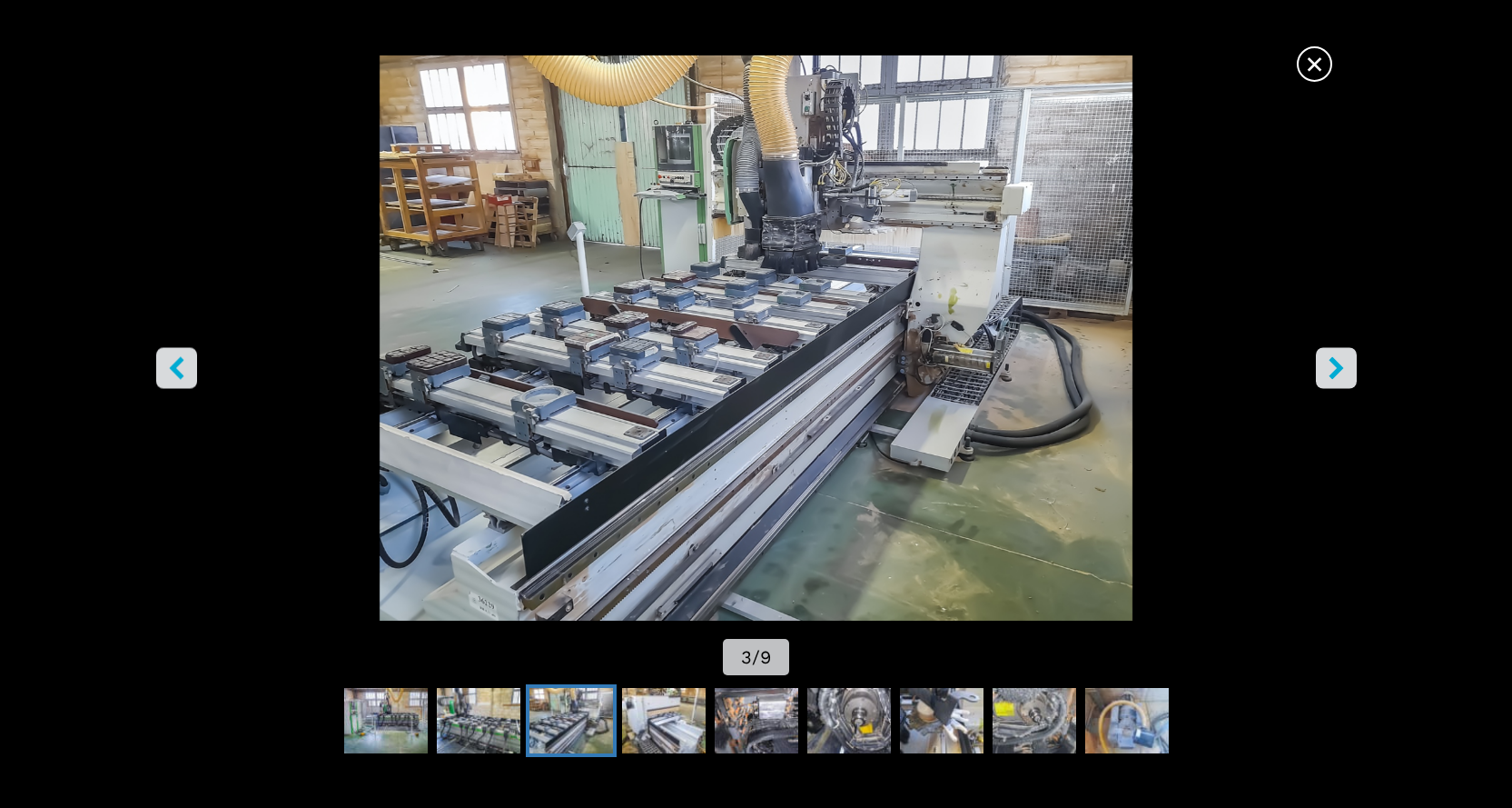
click at [1343, 365] on icon "right-button" at bounding box center [1336, 367] width 22 height 22
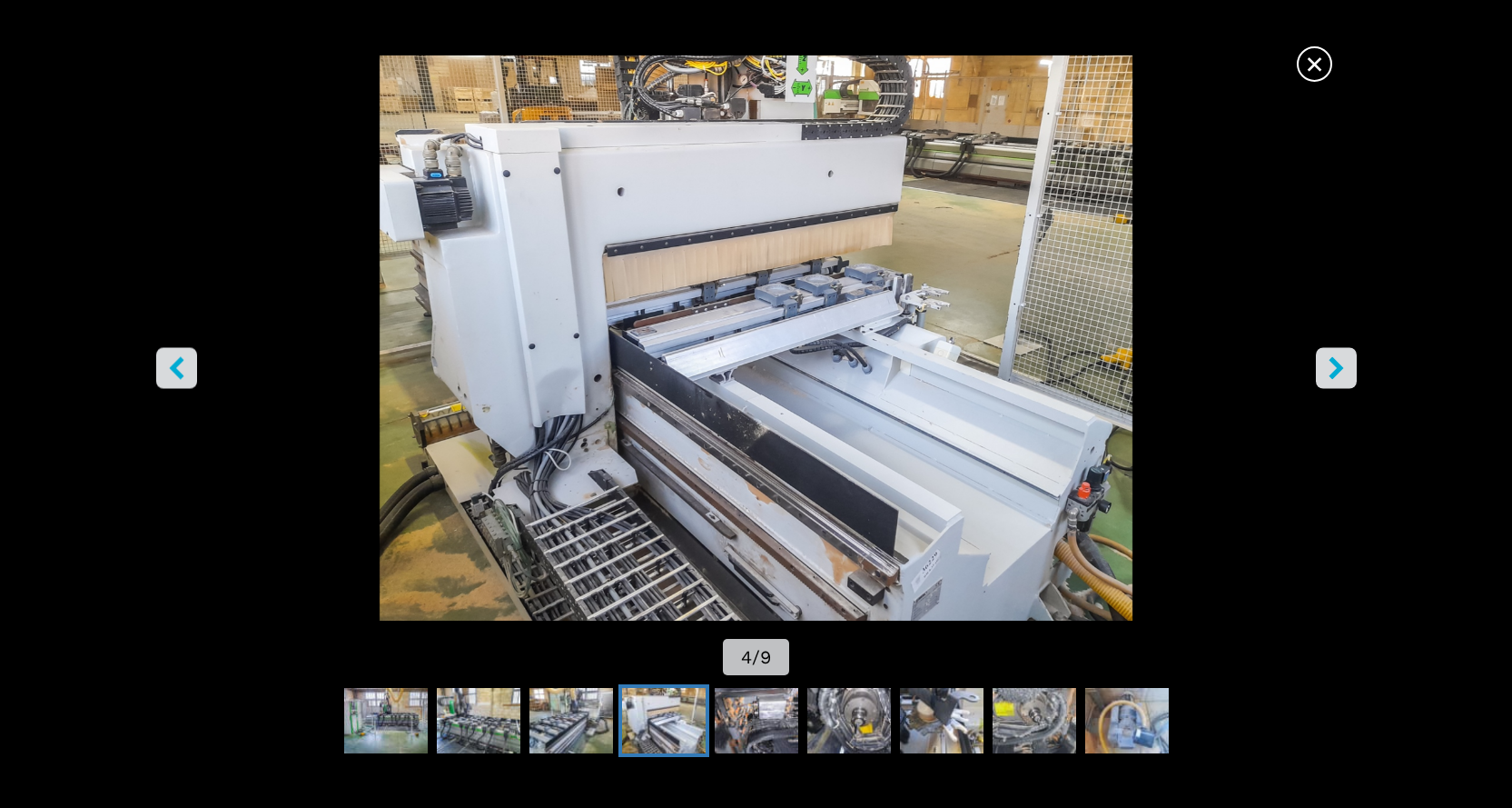
click at [1321, 68] on span "×" at bounding box center [1315, 60] width 32 height 32
